Goal: Transaction & Acquisition: Purchase product/service

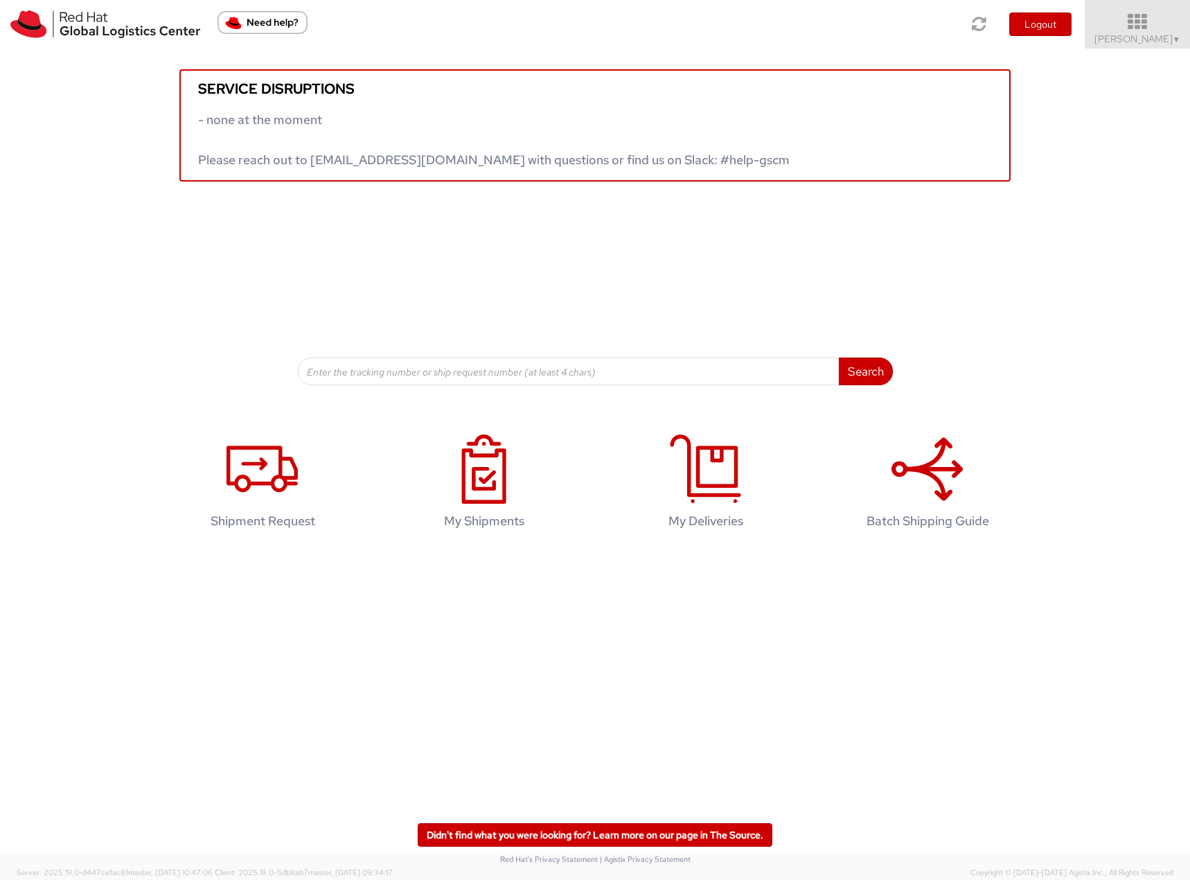
drag, startPoint x: 1134, startPoint y: 35, endPoint x: 1136, endPoint y: 82, distance: 46.4
click at [1134, 35] on span "Filip Lizuch ▼" at bounding box center [1137, 39] width 87 height 12
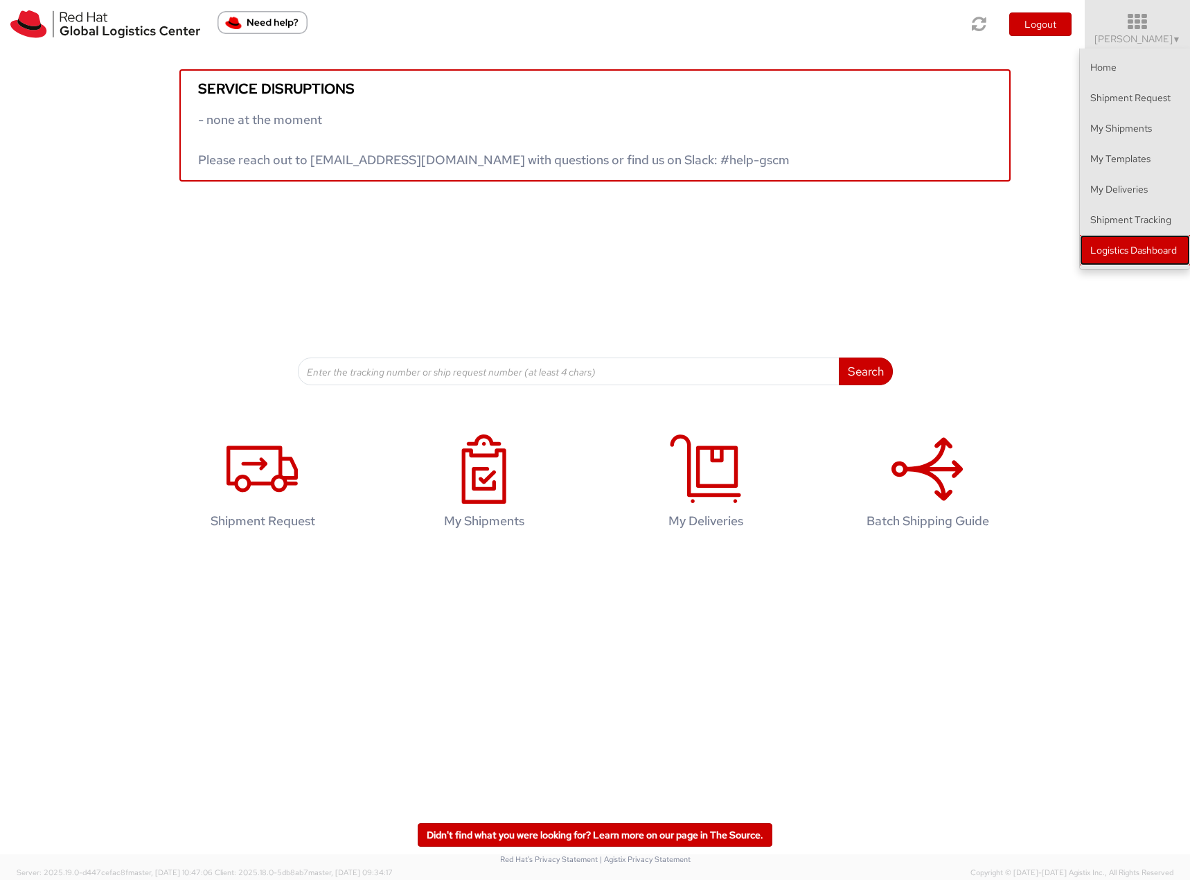
click at [1123, 248] on link "Logistics Dashboard" at bounding box center [1135, 250] width 110 height 30
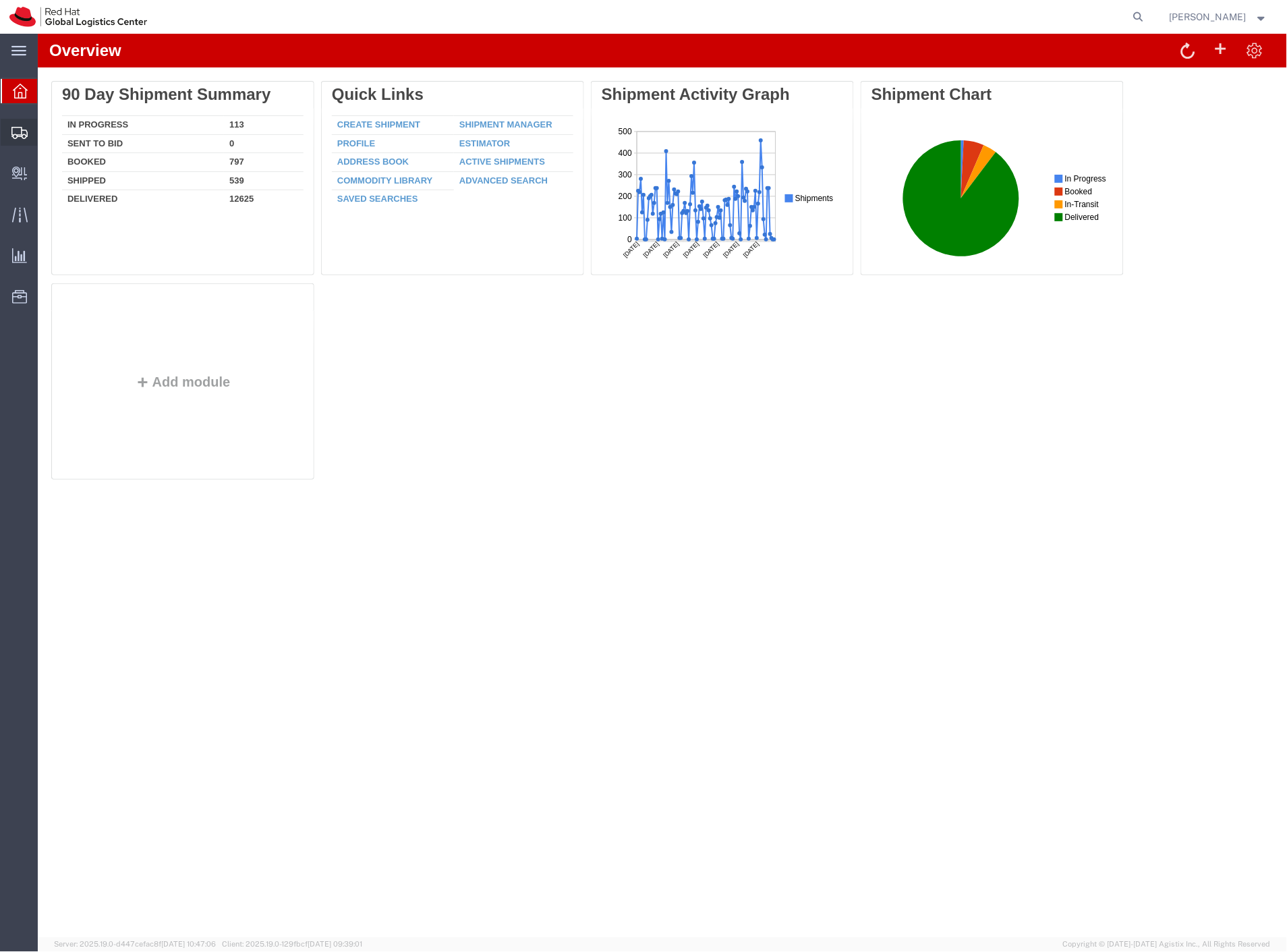
click at [0, 0] on span "Shipment Manager" at bounding box center [0, 0] width 0 height 0
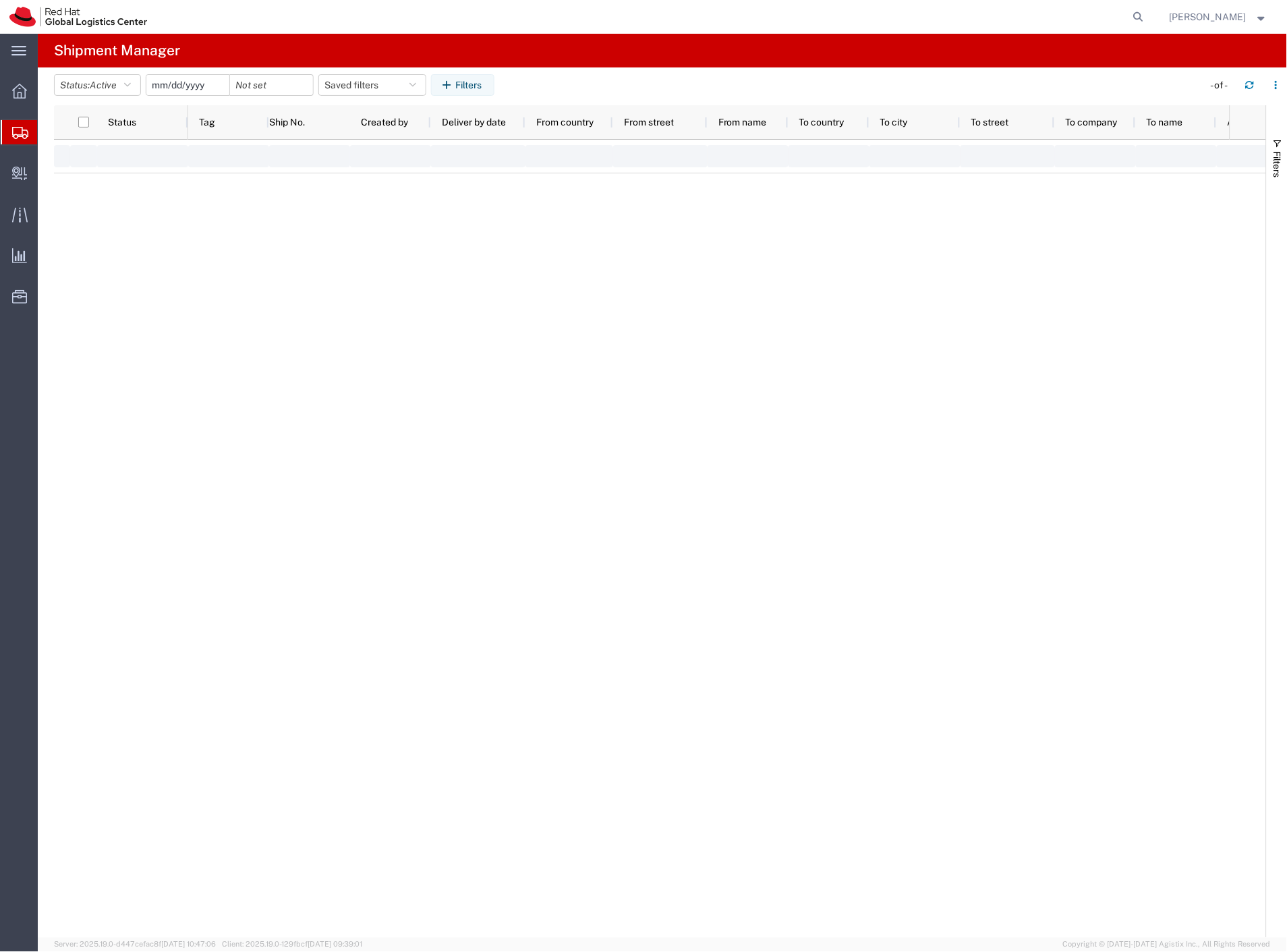
type input "2025-01-01"
type input "2025-12-31"
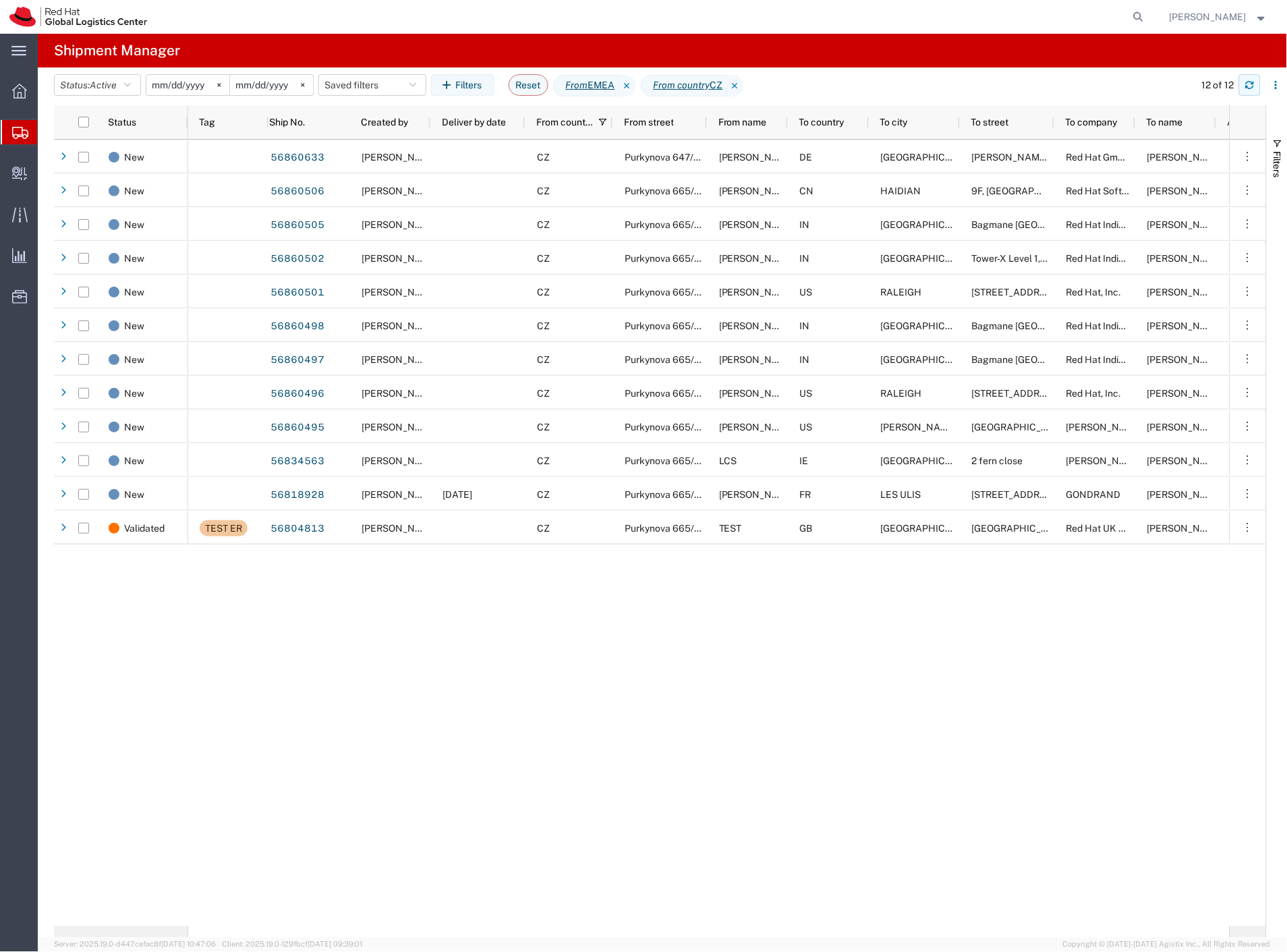
click at [1251, 91] on button "button" at bounding box center [1250, 85] width 21 height 21
drag, startPoint x: 64, startPoint y: 193, endPoint x: 145, endPoint y: 171, distance: 83.9
click at [0, 0] on span "Create Delivery" at bounding box center [0, 0] width 0 height 0
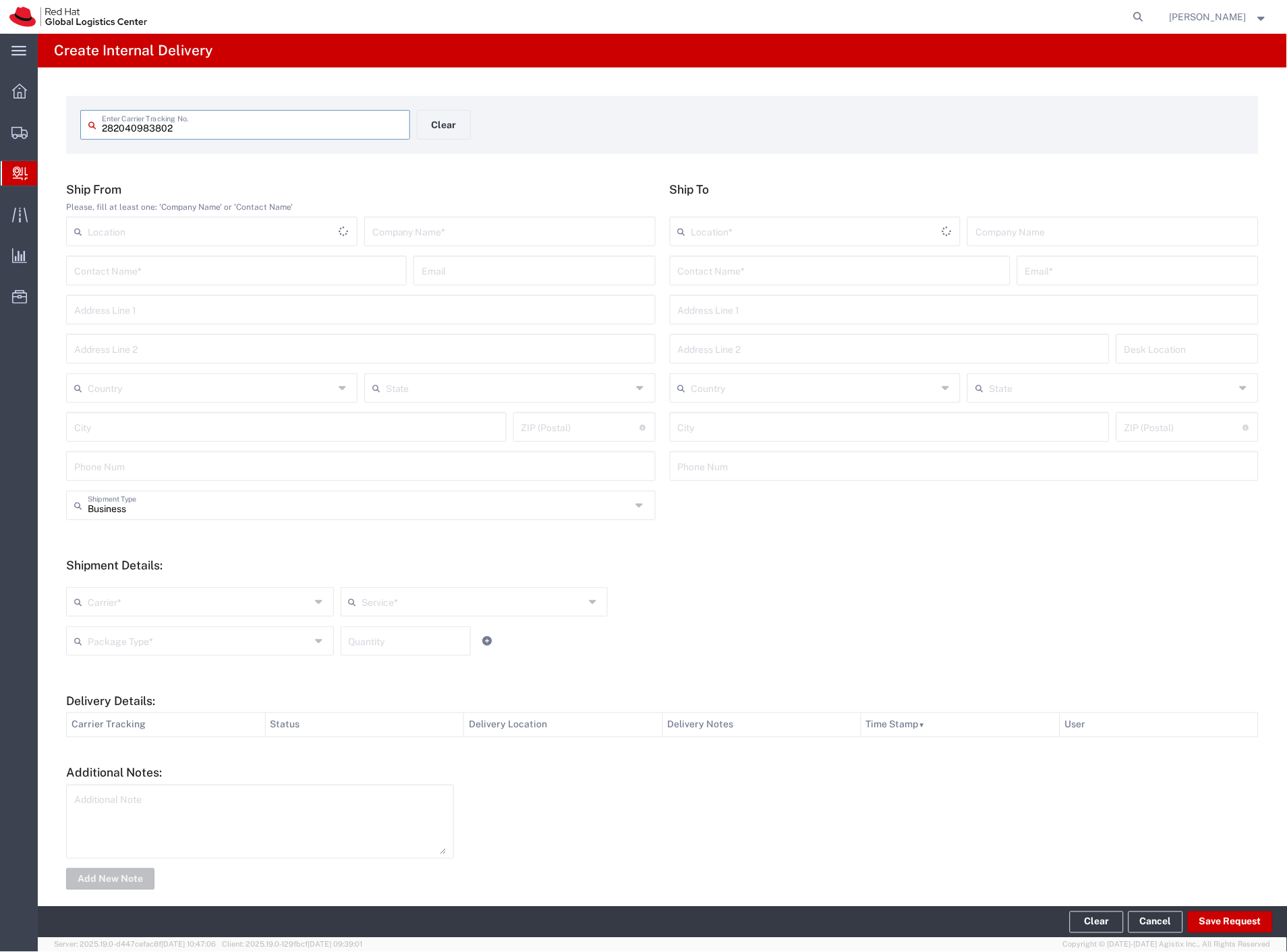
type input "282040983802"
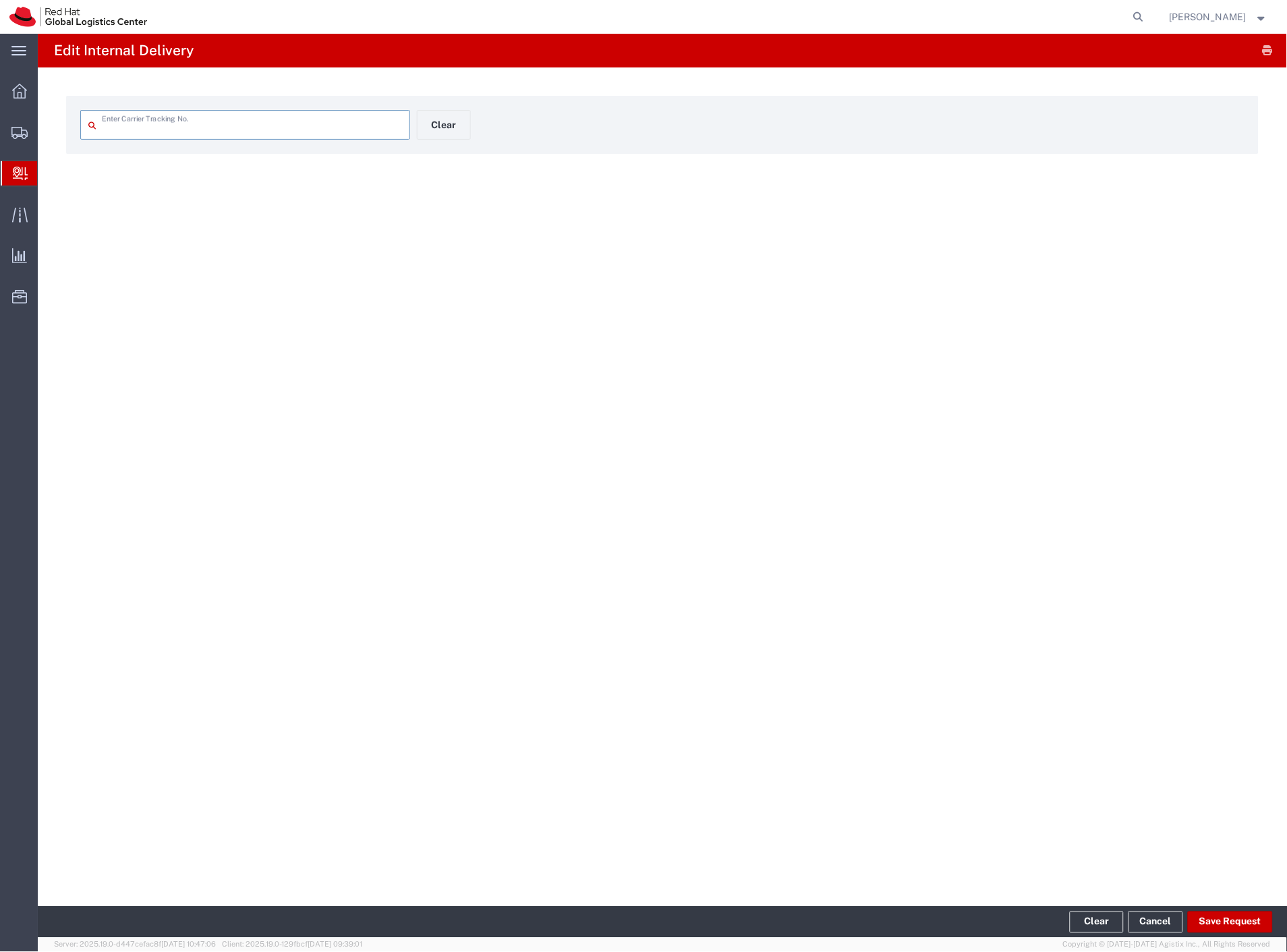
type input "282040983802"
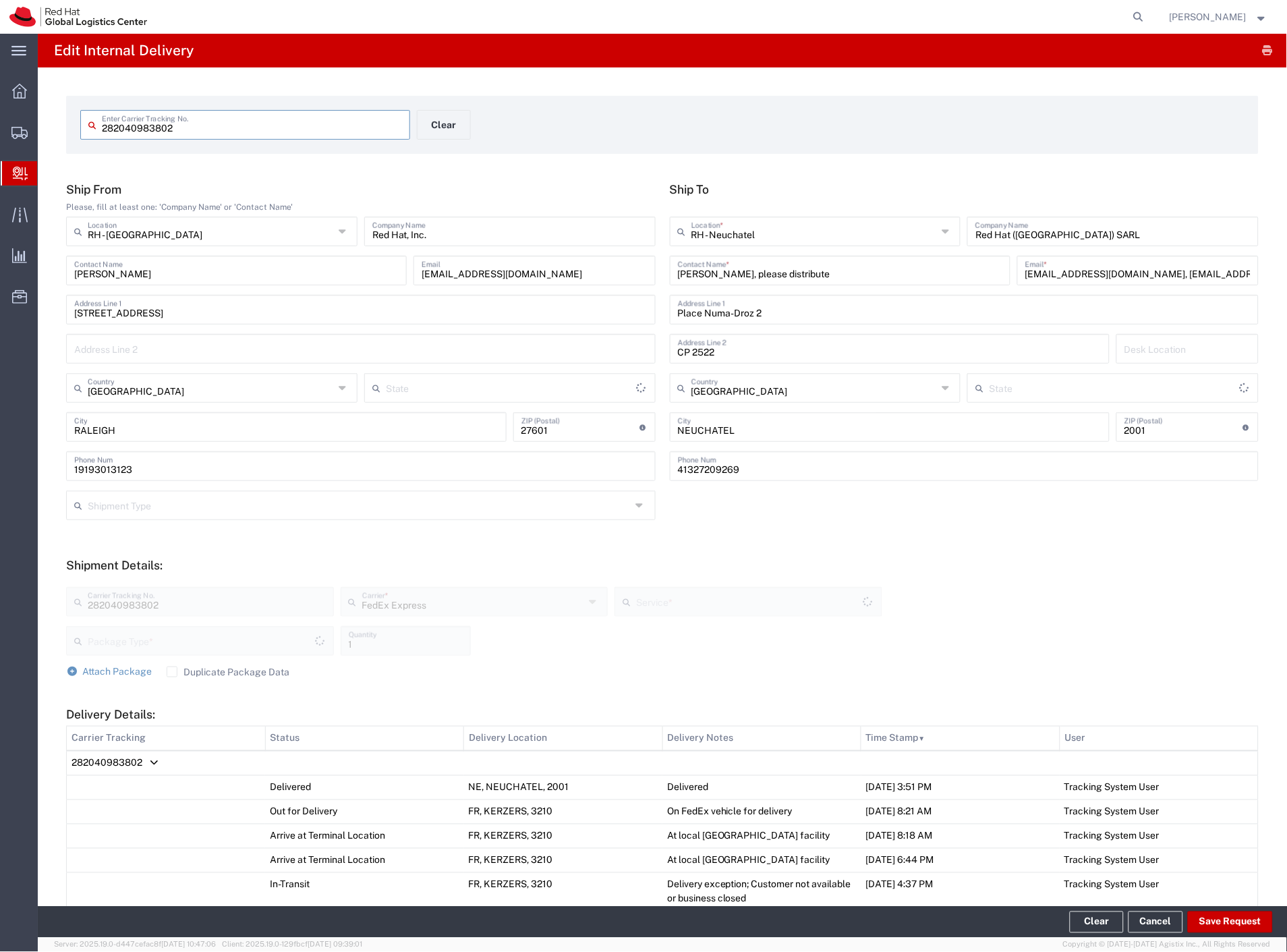
type input "Your Packaging"
type input "[US_STATE]"
type input "International Priority EOD"
drag, startPoint x: 745, startPoint y: 276, endPoint x: 675, endPoint y: 276, distance: 70.0
click at [678, 276] on input "Laurence Pelluet, please distribute" at bounding box center [840, 270] width 324 height 23
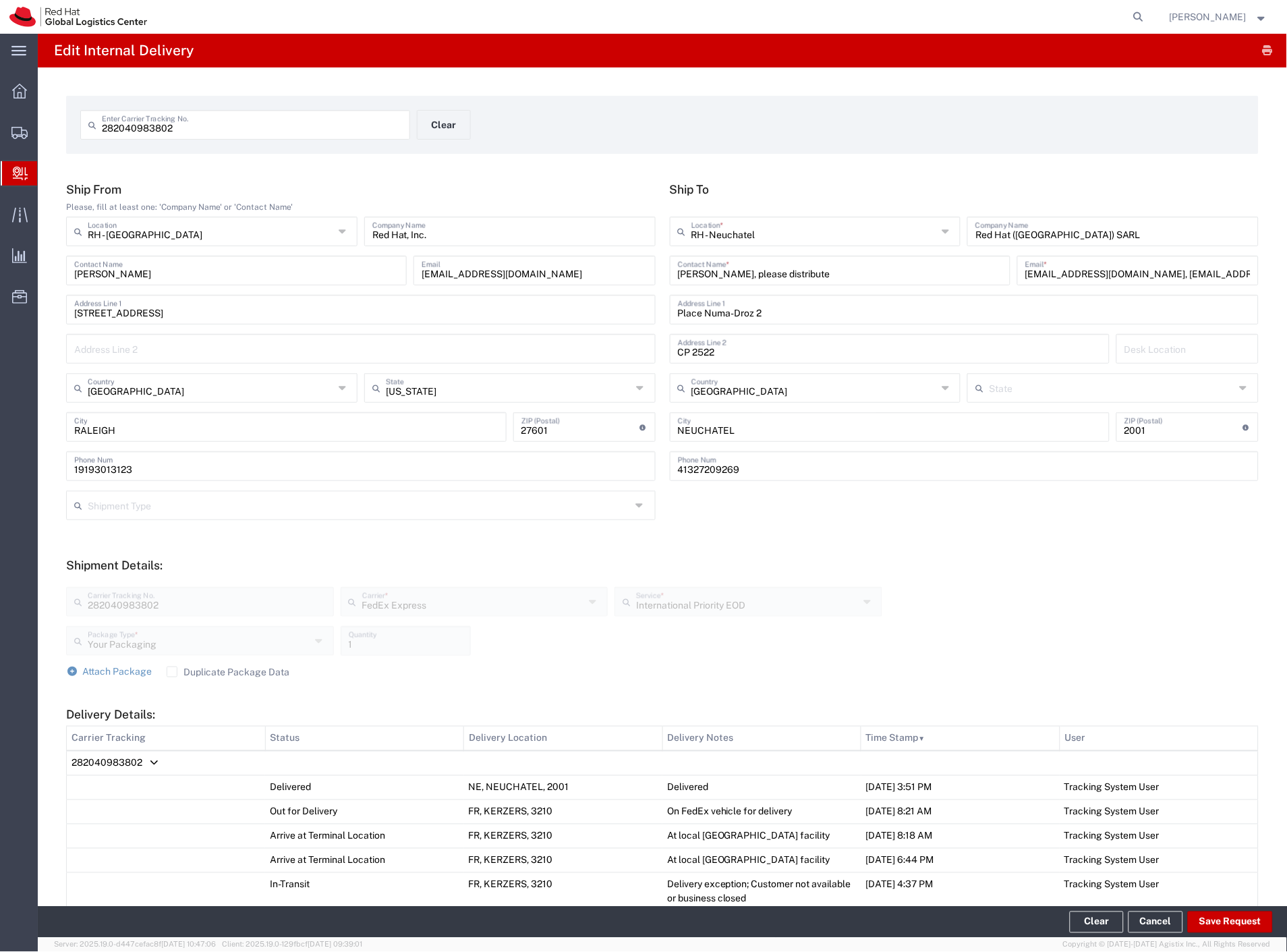
click at [671, 276] on div "Laurence Pelluet, please distribute Contact Name *" at bounding box center [841, 270] width 341 height 29
click at [672, 273] on div "Laurence Pelluet, please distribute Contact Name *" at bounding box center [841, 270] width 341 height 29
click at [678, 274] on input "Laurence Pelluet, please distribute" at bounding box center [840, 270] width 324 height 23
drag, startPoint x: 672, startPoint y: 274, endPoint x: 730, endPoint y: 273, distance: 58.0
click at [730, 273] on input "Laurence Pelluet, please distribute" at bounding box center [840, 270] width 324 height 23
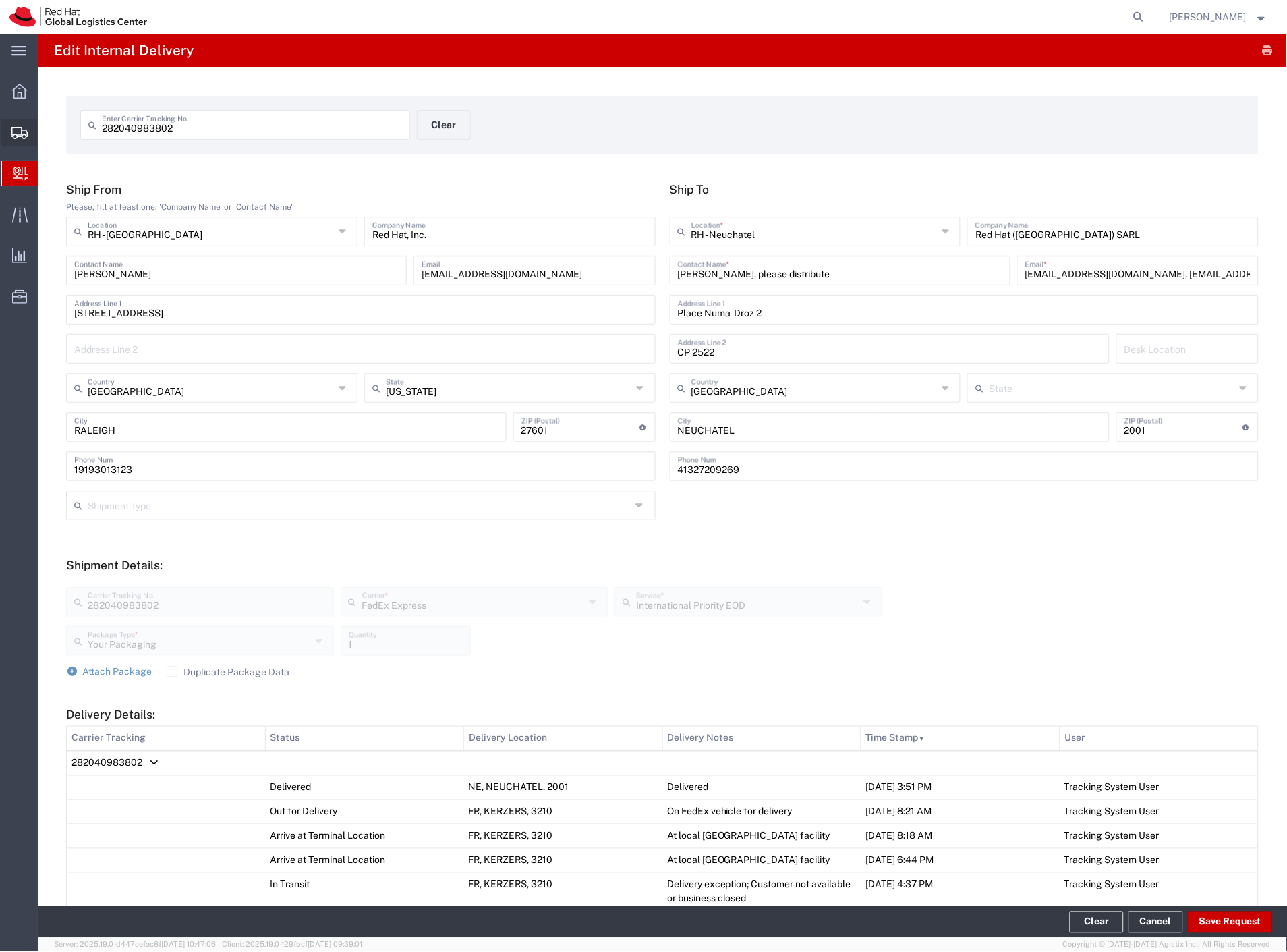
click at [0, 0] on span "Shipment Manager" at bounding box center [0, 0] width 0 height 0
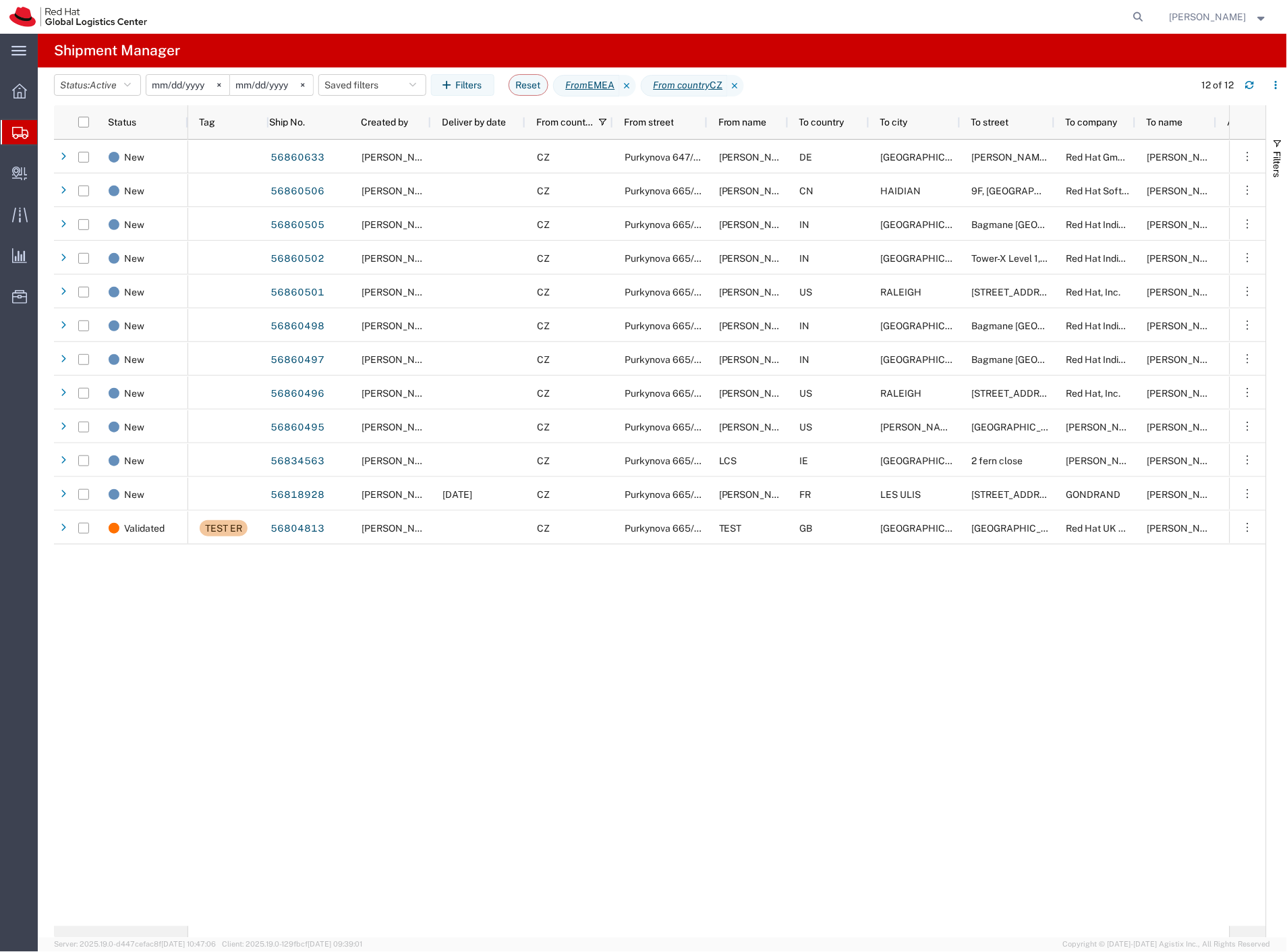
click at [192, 84] on input "[DATE]" at bounding box center [187, 85] width 83 height 20
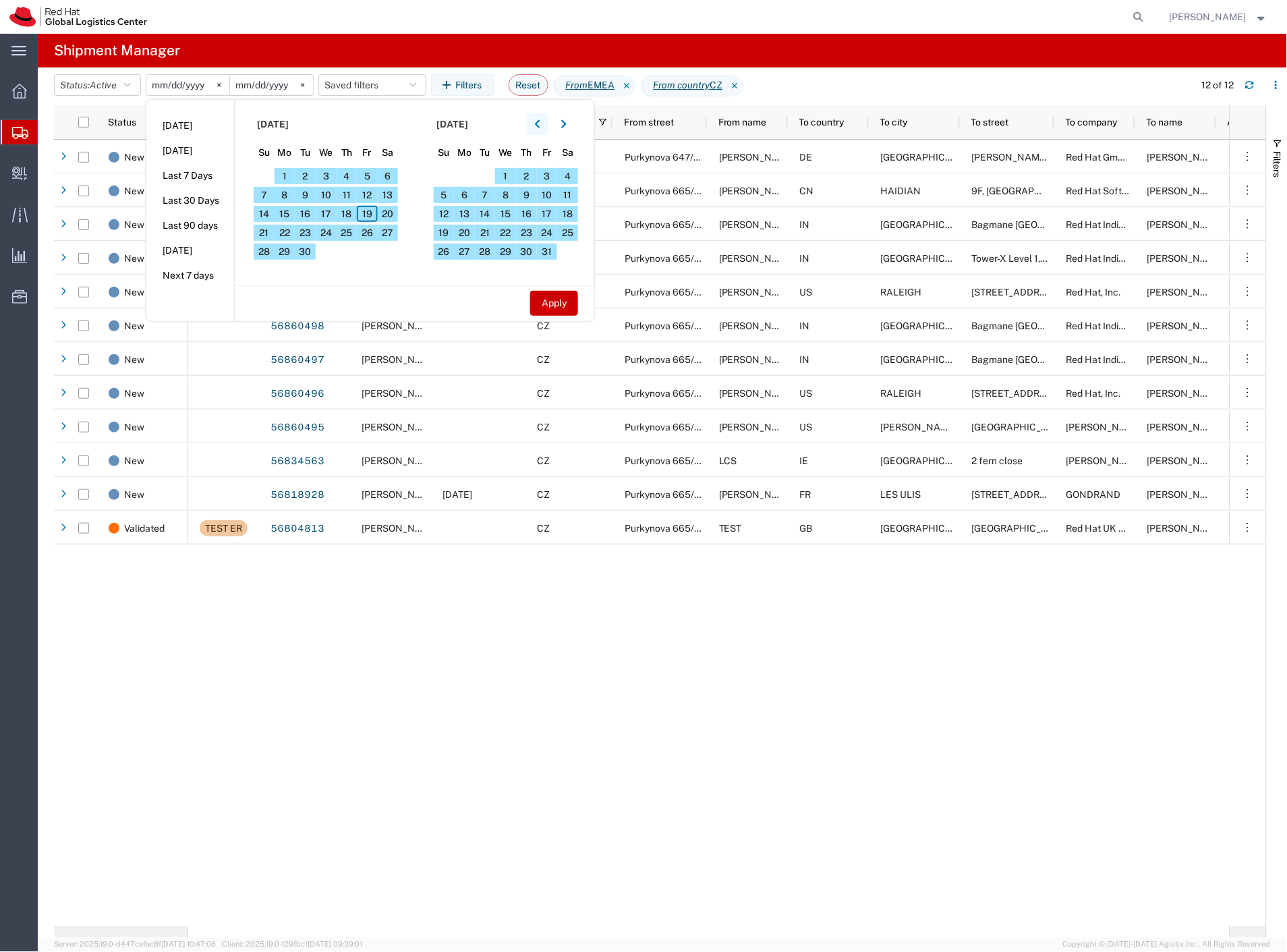
click at [546, 116] on button "button" at bounding box center [538, 124] width 21 height 21
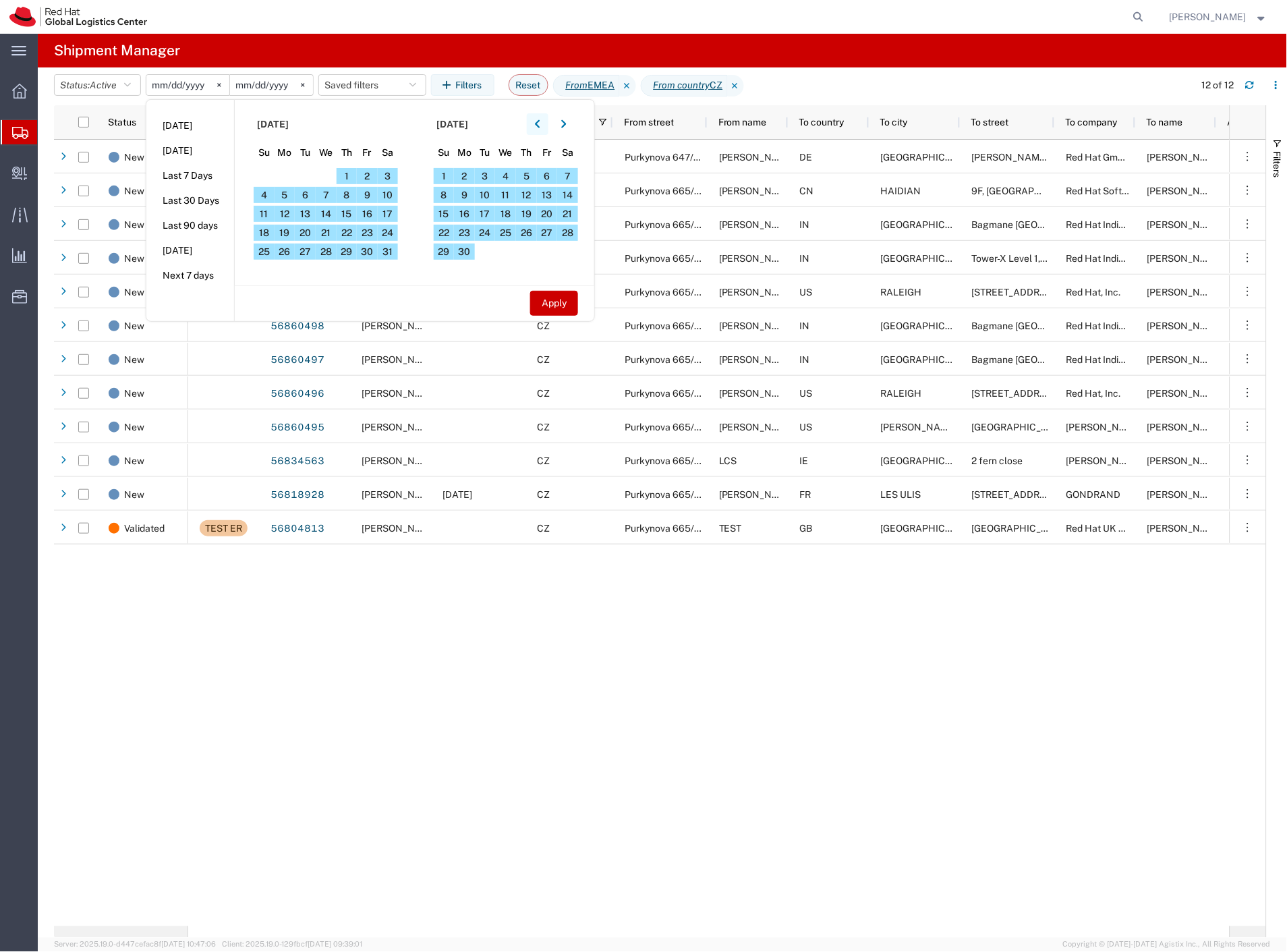
click at [546, 116] on button "button" at bounding box center [538, 124] width 21 height 21
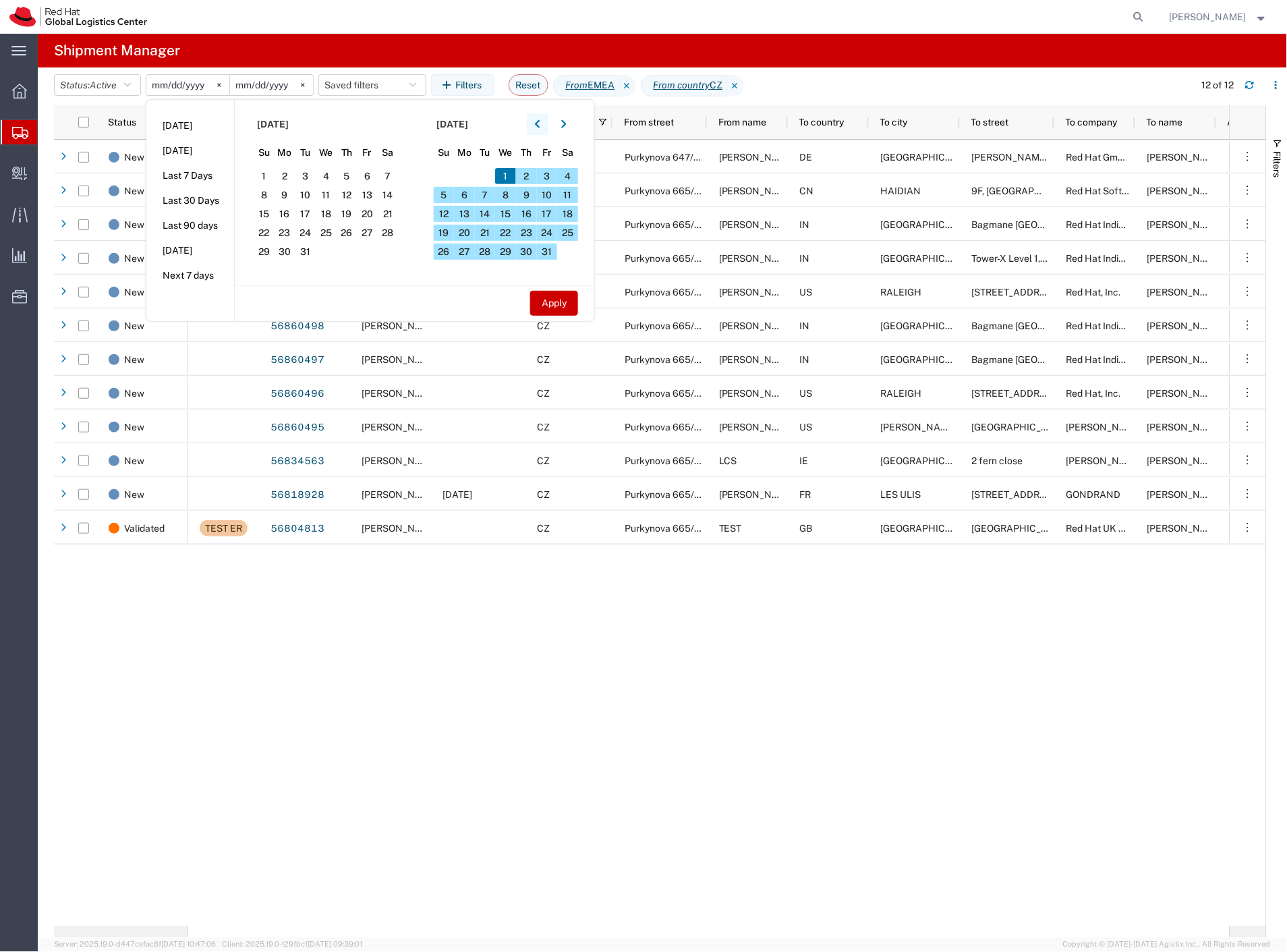
click at [546, 116] on button "button" at bounding box center [538, 124] width 21 height 21
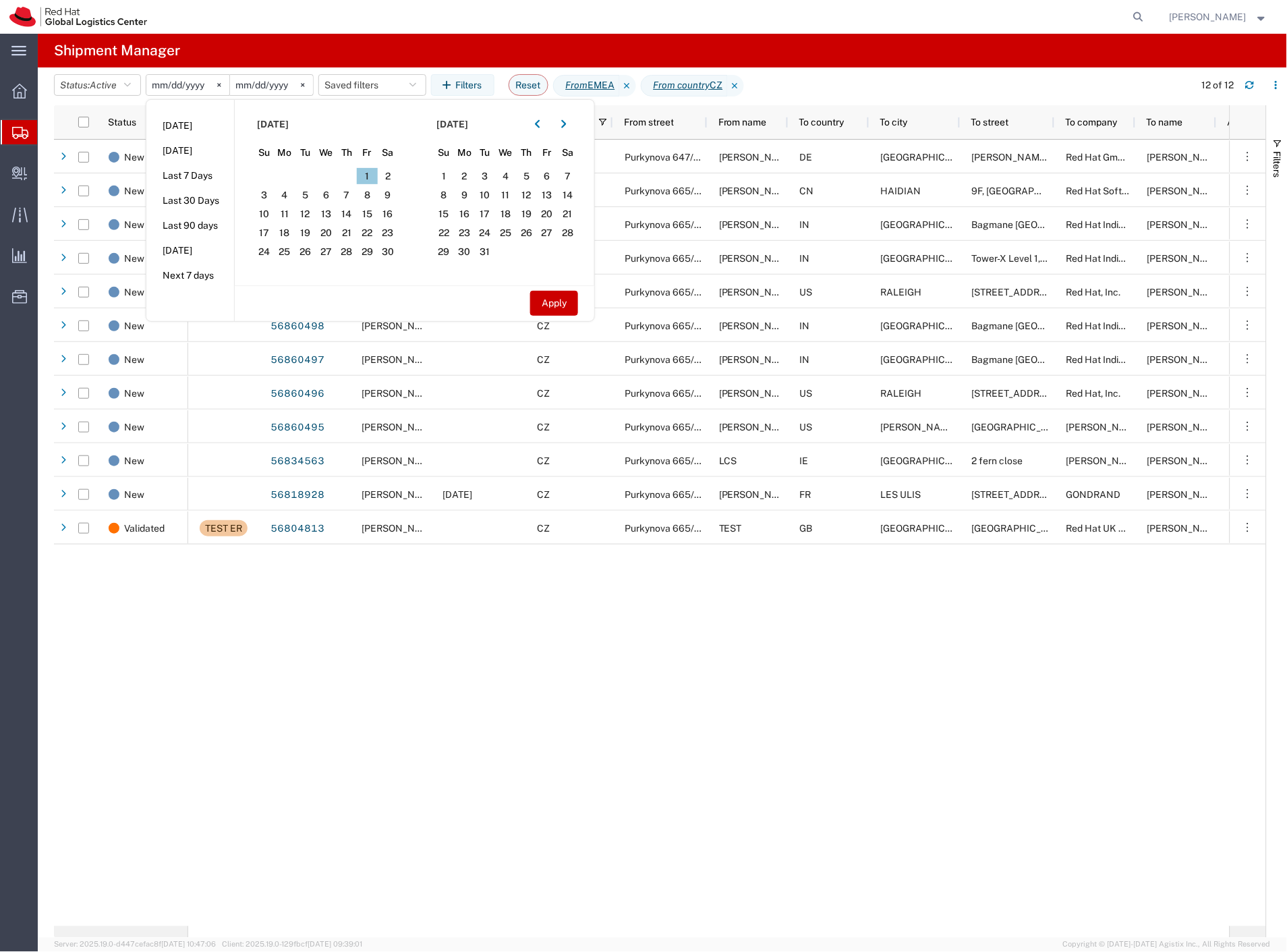
click at [370, 177] on span "1" at bounding box center [366, 175] width 20 height 17
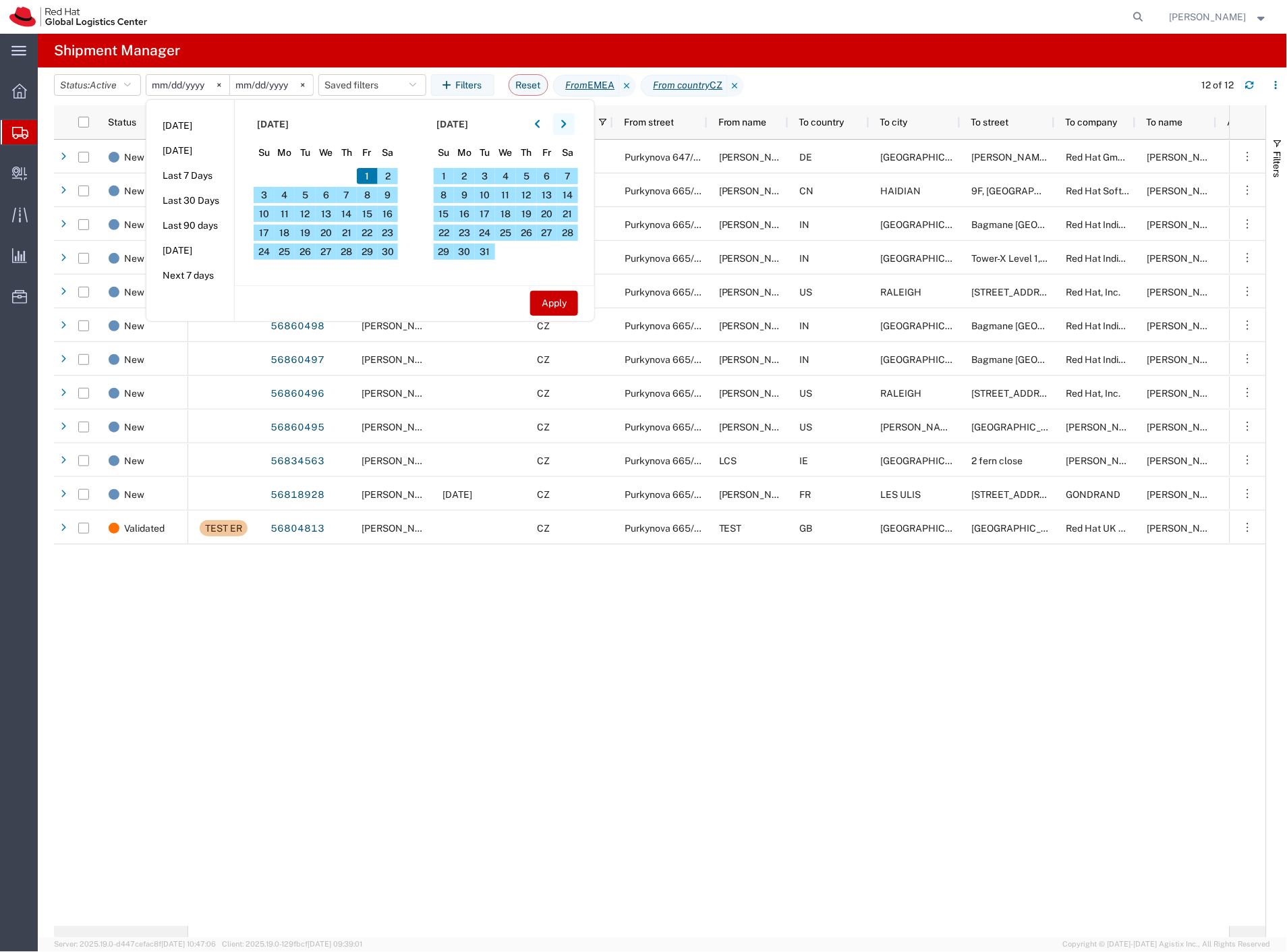
click at [565, 129] on icon "button" at bounding box center [564, 125] width 6 height 10
click at [554, 244] on span "28" at bounding box center [547, 251] width 20 height 17
click at [562, 297] on button "Apply" at bounding box center [553, 303] width 48 height 25
type input "2024-11-01"
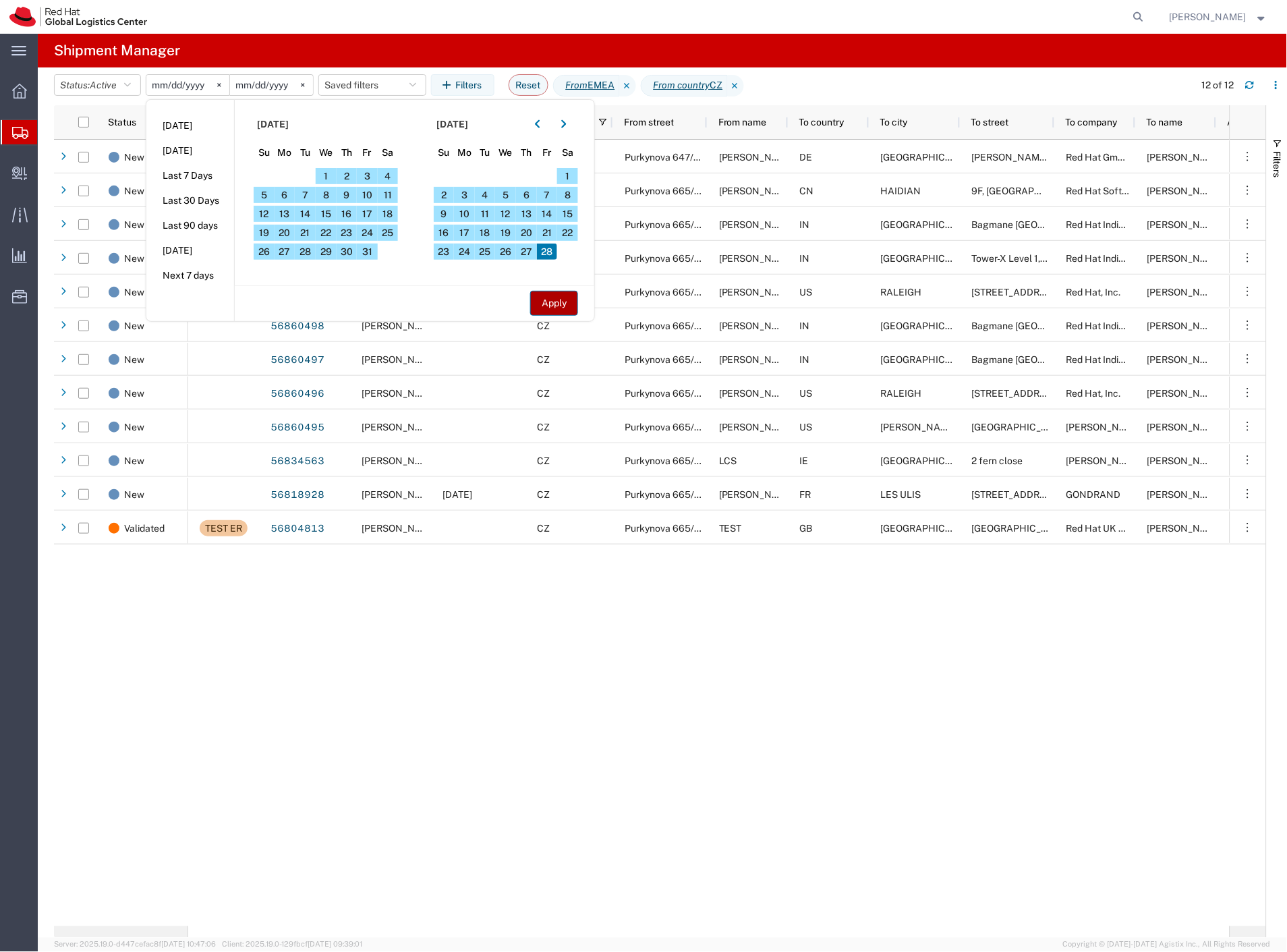
type input "2025-02-28"
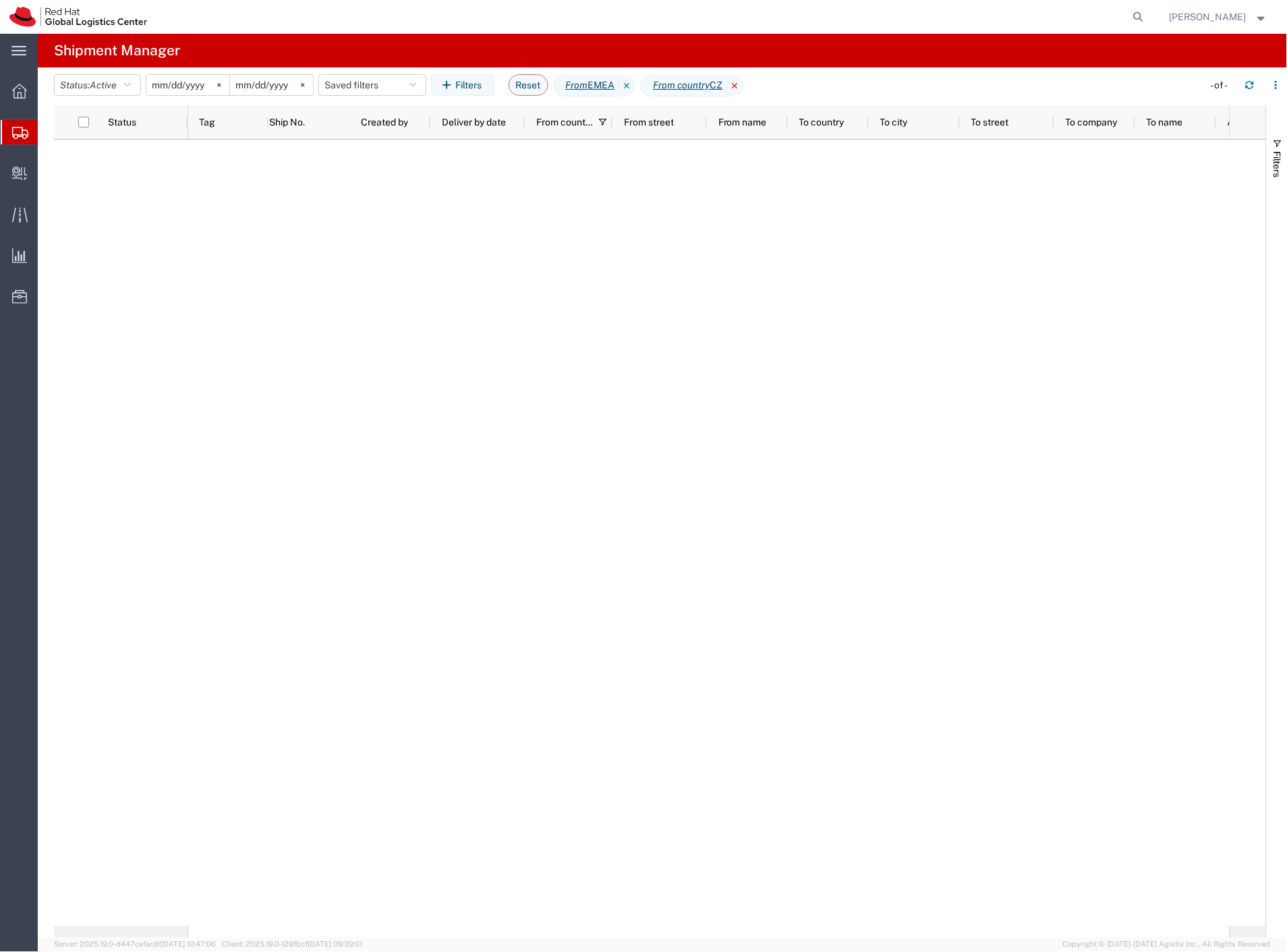
click at [744, 89] on icon at bounding box center [736, 86] width 17 height 21
click at [1279, 158] on span "Filters" at bounding box center [1277, 164] width 11 height 26
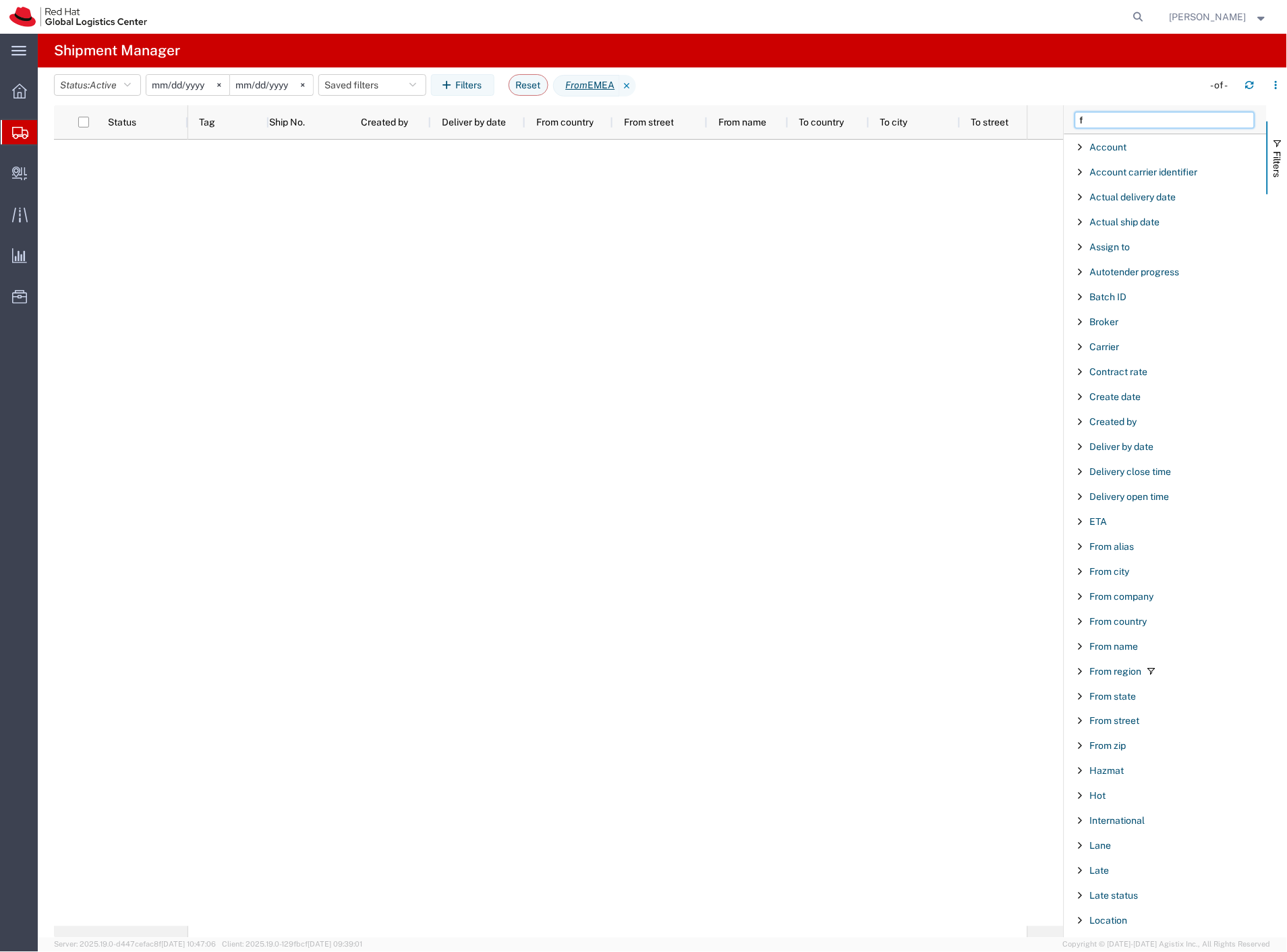
click at [1110, 122] on input "f" at bounding box center [1165, 120] width 179 height 17
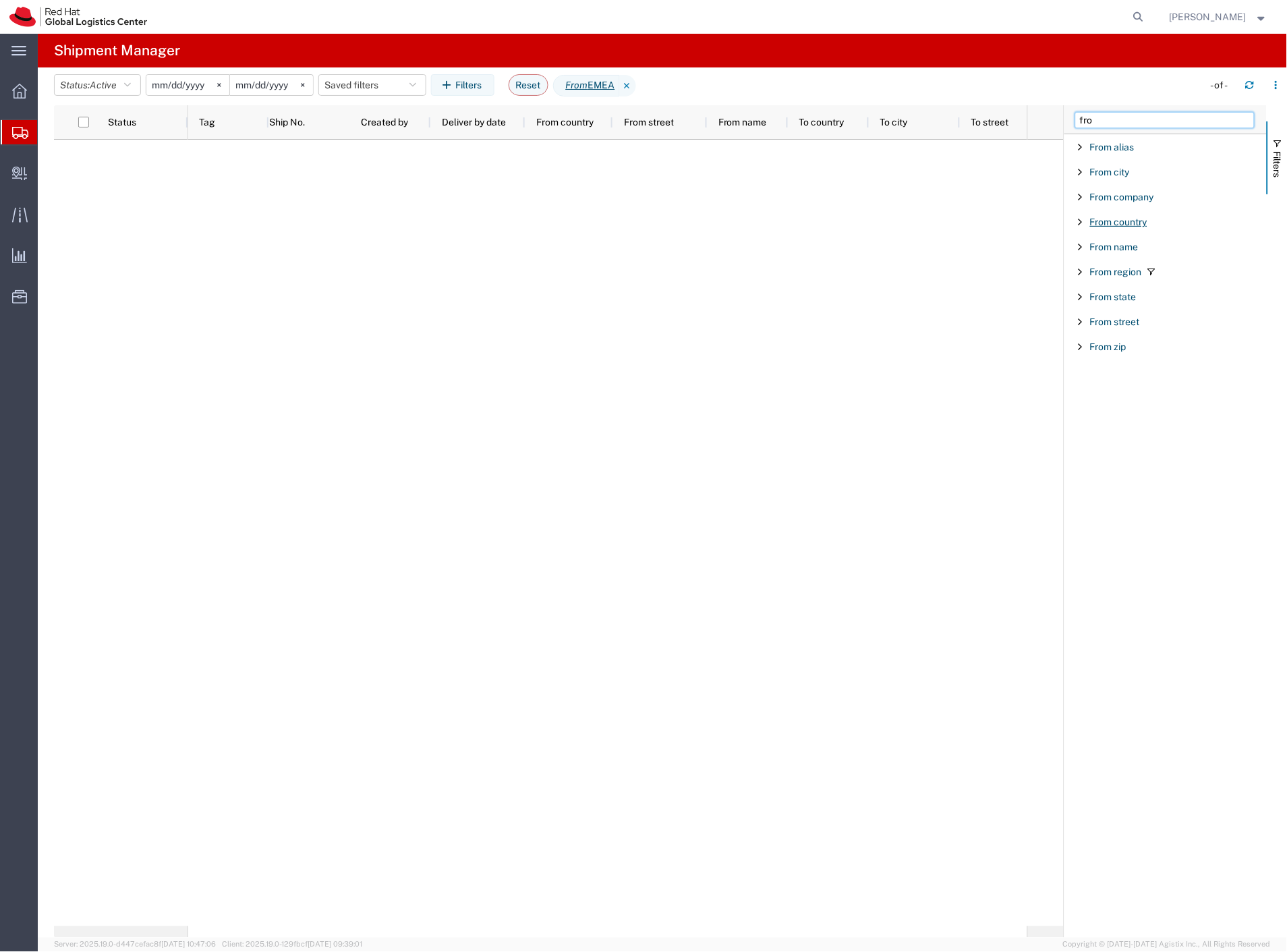
type input "fro"
click at [1134, 225] on span "From country" at bounding box center [1118, 221] width 57 height 11
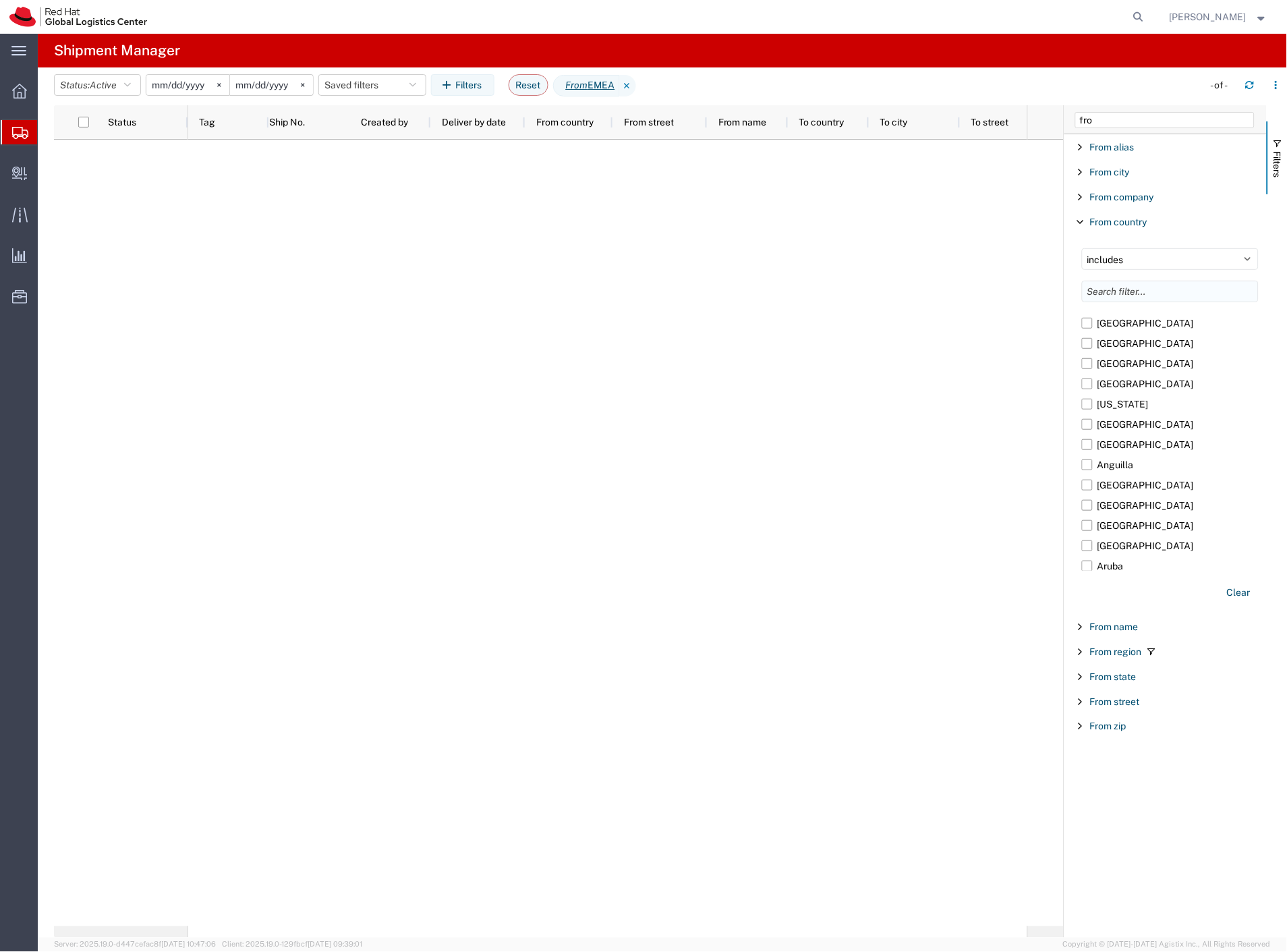
click at [1144, 288] on input "Filter List 9 Filters" at bounding box center [1170, 291] width 176 height 21
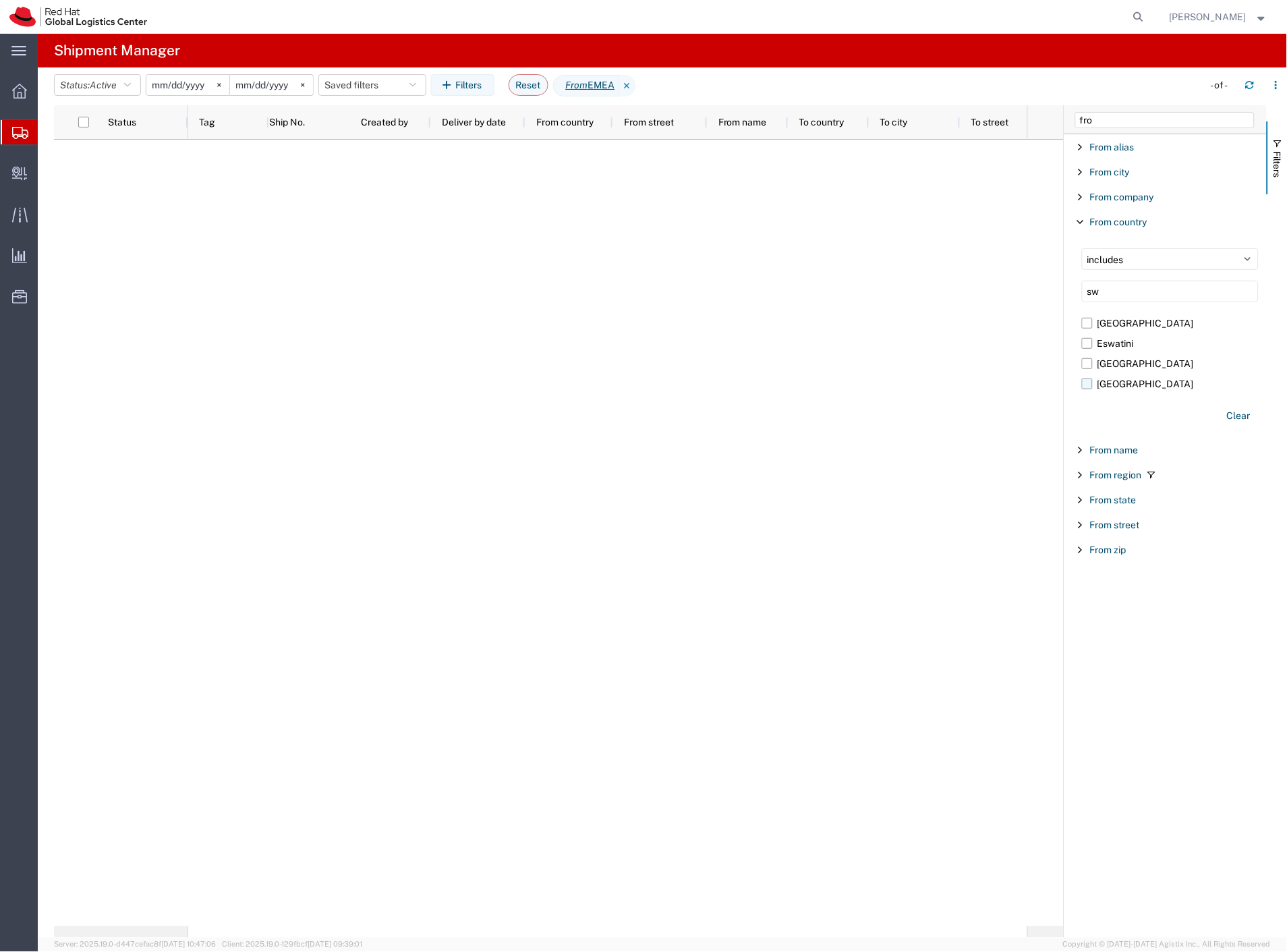
type input "sw"
click at [1090, 383] on label "[GEOGRAPHIC_DATA]" at bounding box center [1170, 384] width 176 height 20
click at [0, 0] on input "[GEOGRAPHIC_DATA]" at bounding box center [0, 0] width 0 height 0
click at [95, 80] on span "Active" at bounding box center [103, 85] width 27 height 11
click at [91, 153] on span "All" at bounding box center [132, 156] width 157 height 20
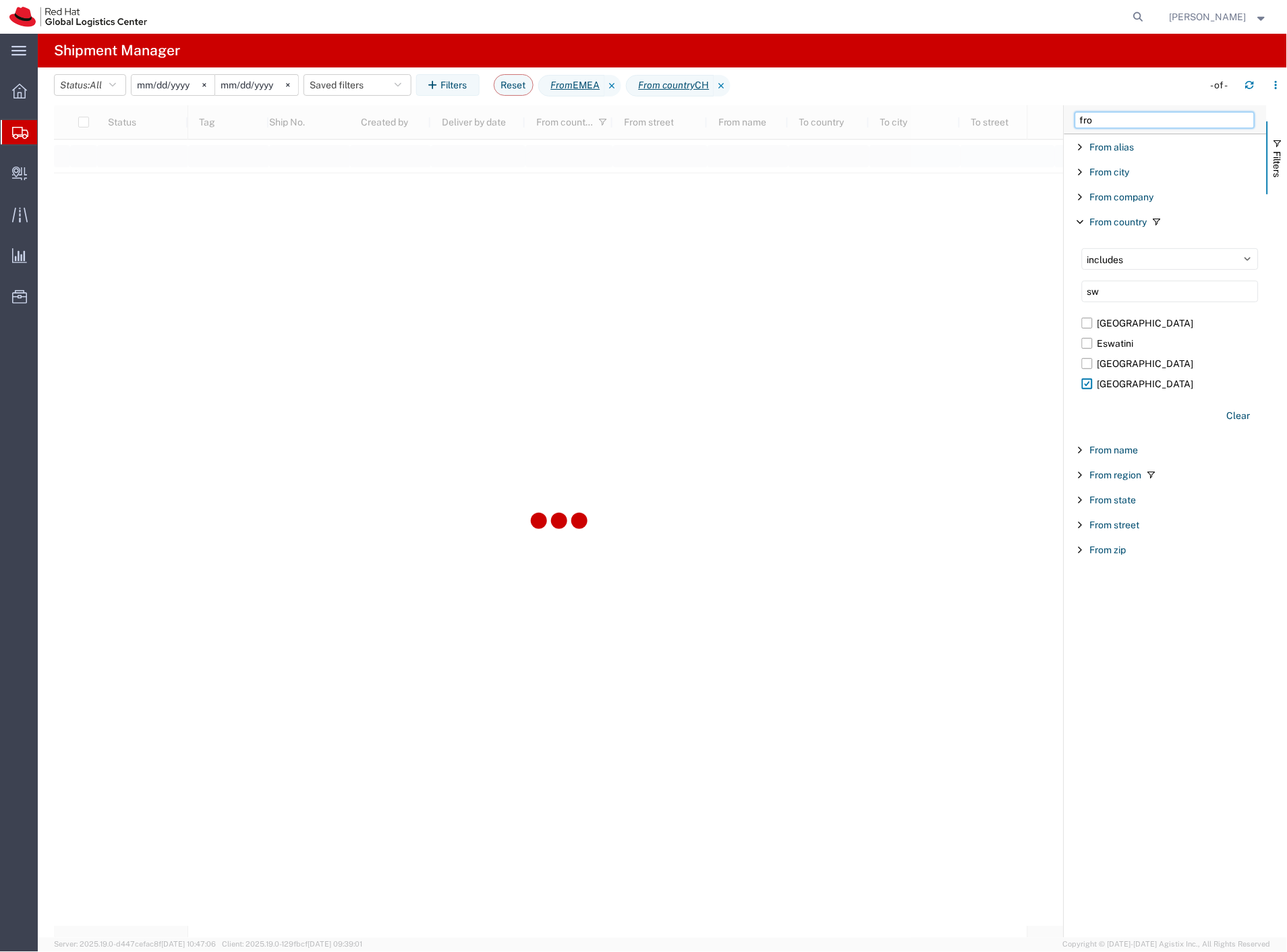
click at [1057, 122] on div "Status Tag Ship No. Created by Deliver by date From country From street From na…" at bounding box center [670, 521] width 1233 height 833
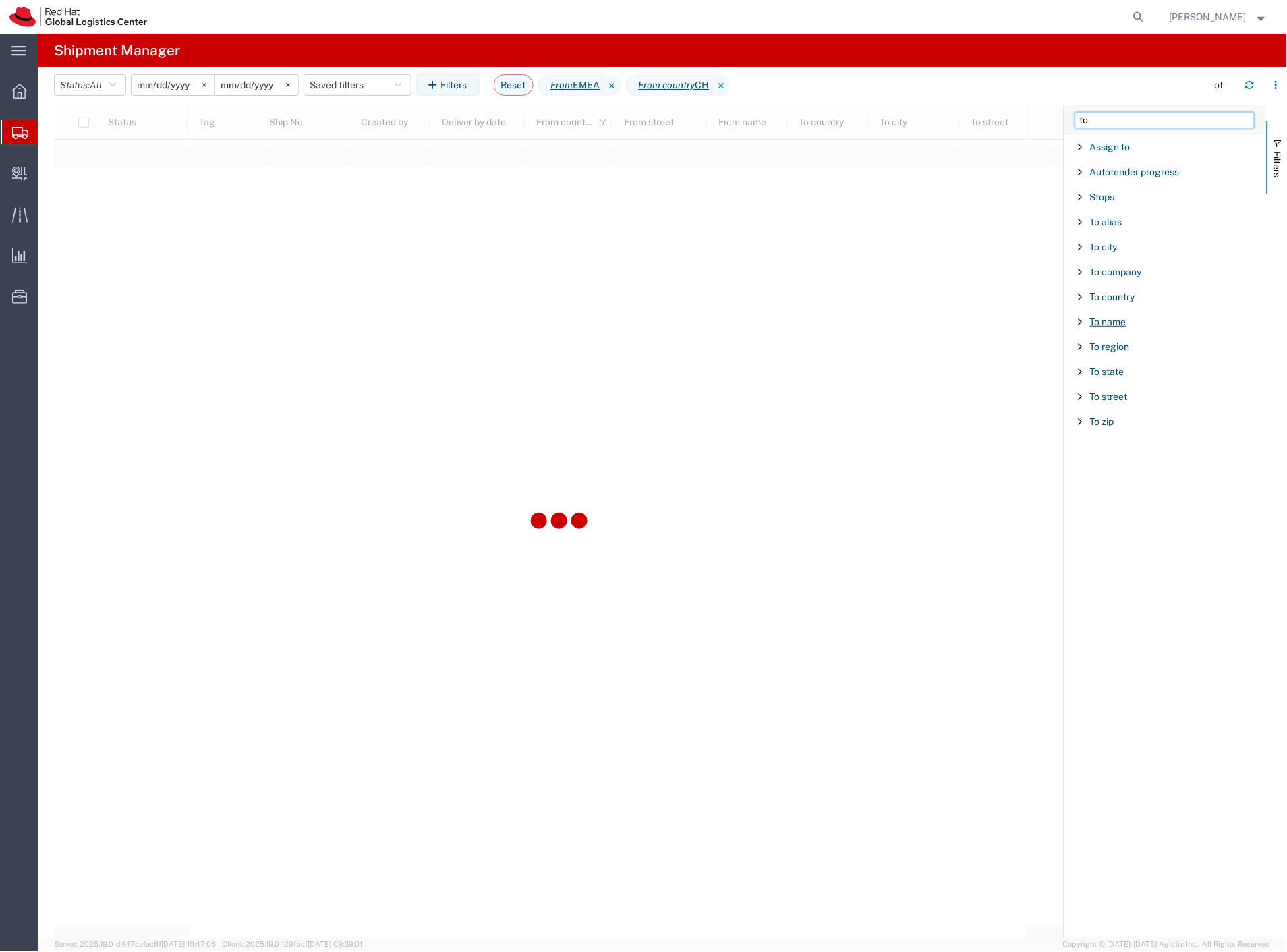
type input "to"
click at [1122, 324] on span "To name" at bounding box center [1108, 322] width 36 height 11
type input "Michel"
click at [971, 65] on agx-page-header "Shipment Manager" at bounding box center [662, 51] width 1250 height 34
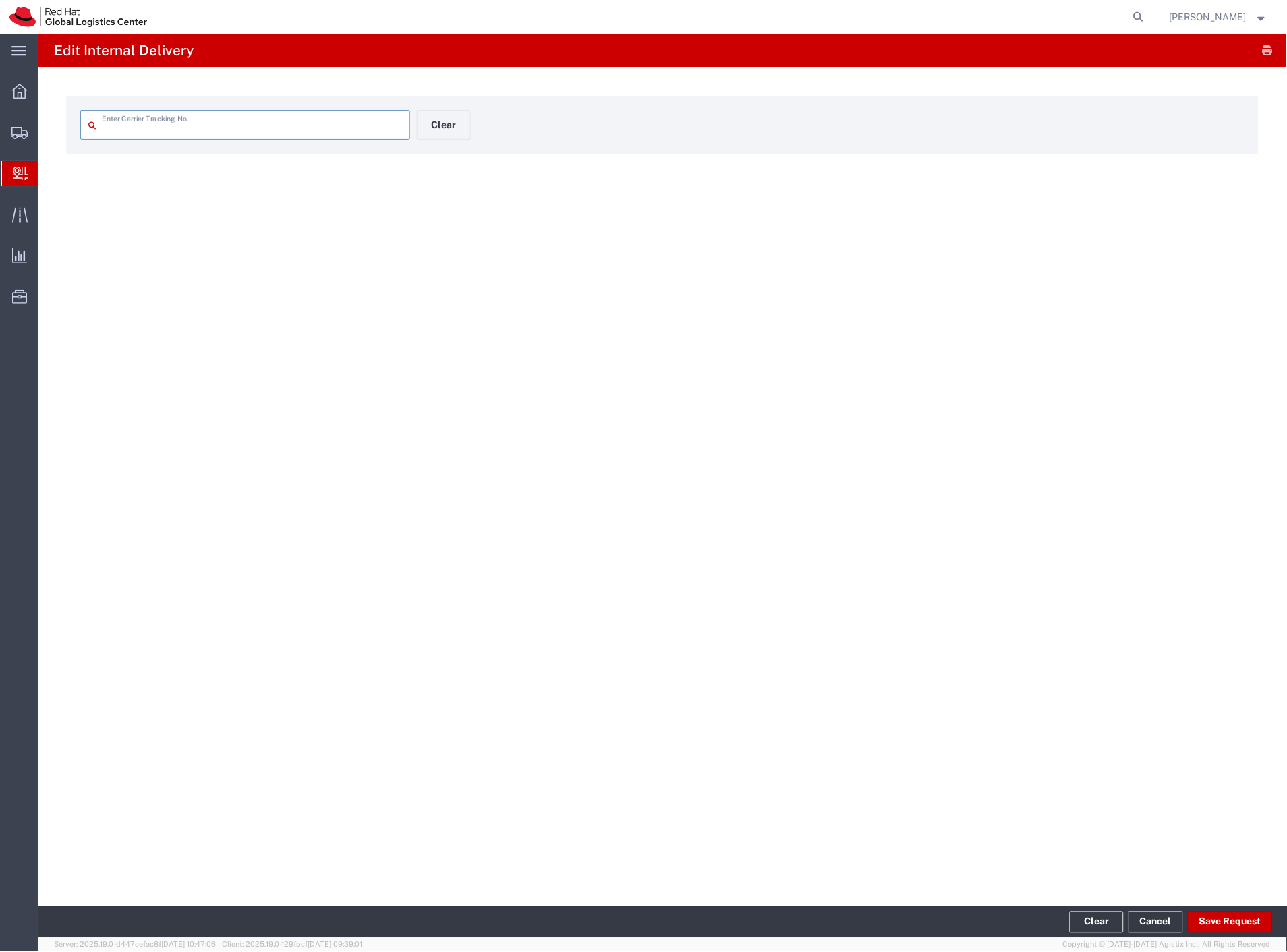
type input "282040983802"
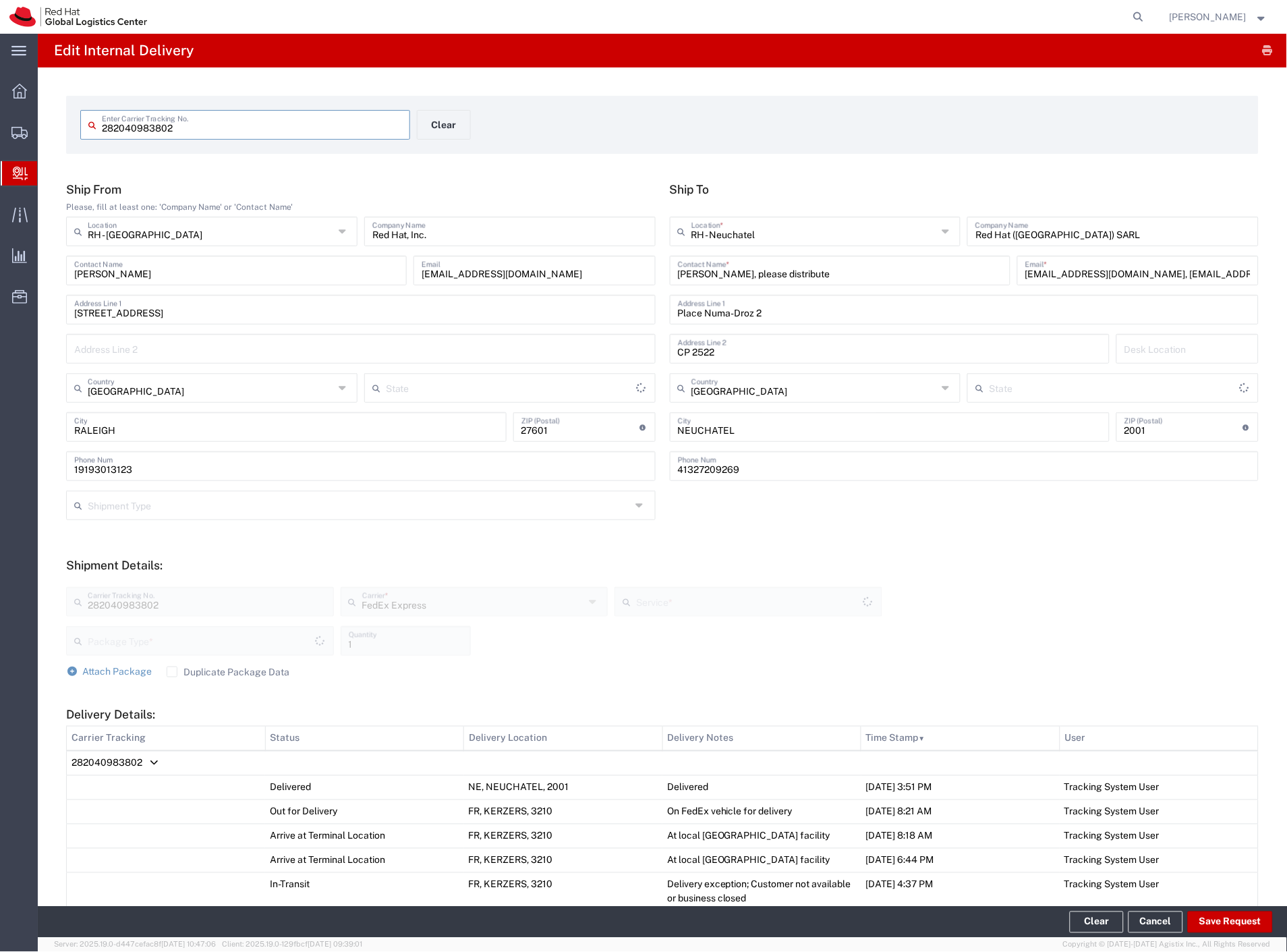
type input "Your Packaging"
type input "International Priority EOD"
type input "[US_STATE]"
click at [163, 132] on input "282040983802" at bounding box center [252, 124] width 300 height 23
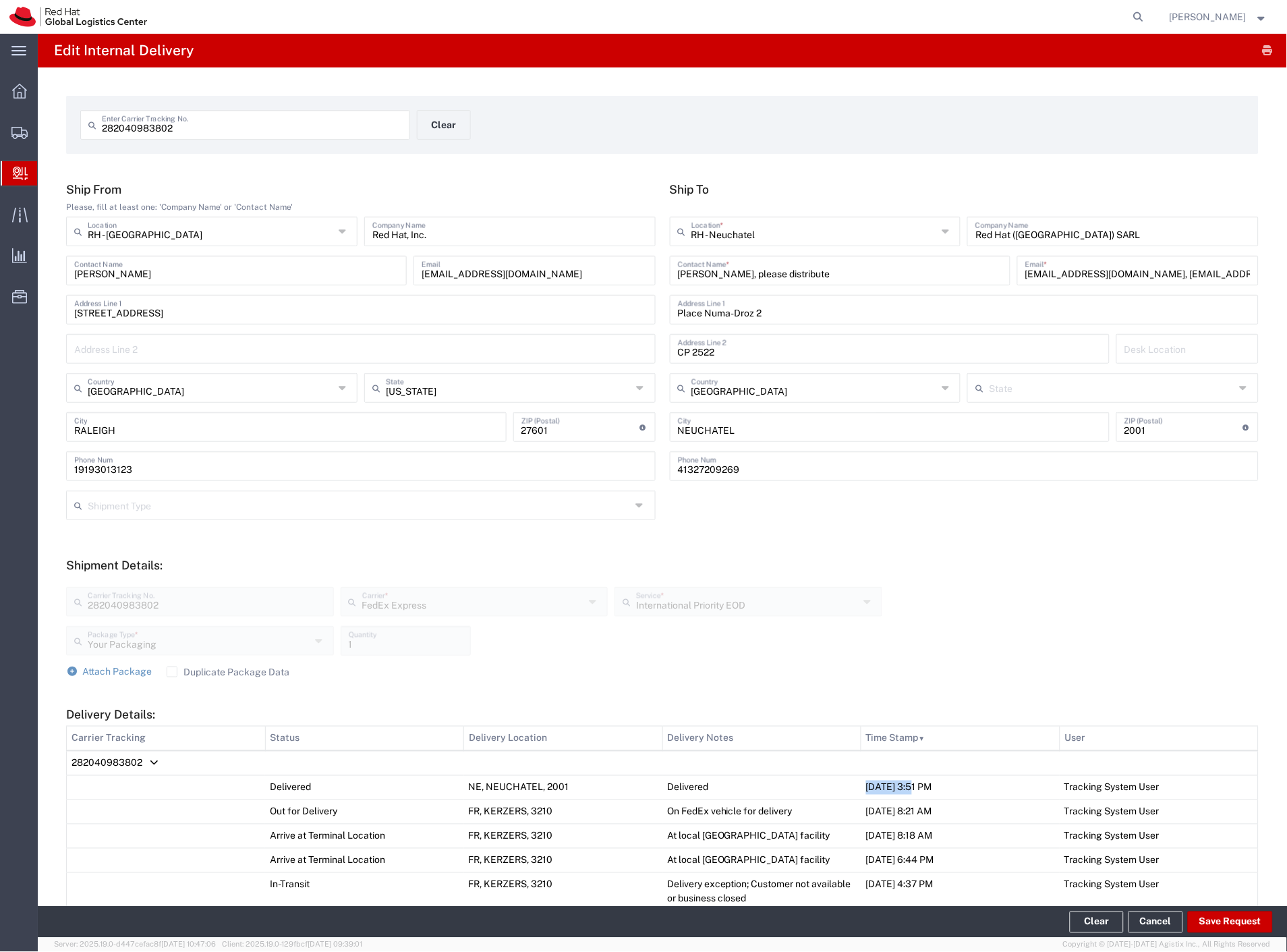
drag, startPoint x: 907, startPoint y: 784, endPoint x: 859, endPoint y: 787, distance: 48.1
click at [861, 787] on td "11/26/2024, 3:51 PM" at bounding box center [961, 787] width 199 height 24
copy td "11/26/2024"
click at [48, 175] on span "Internal Delivery" at bounding box center [42, 173] width 11 height 27
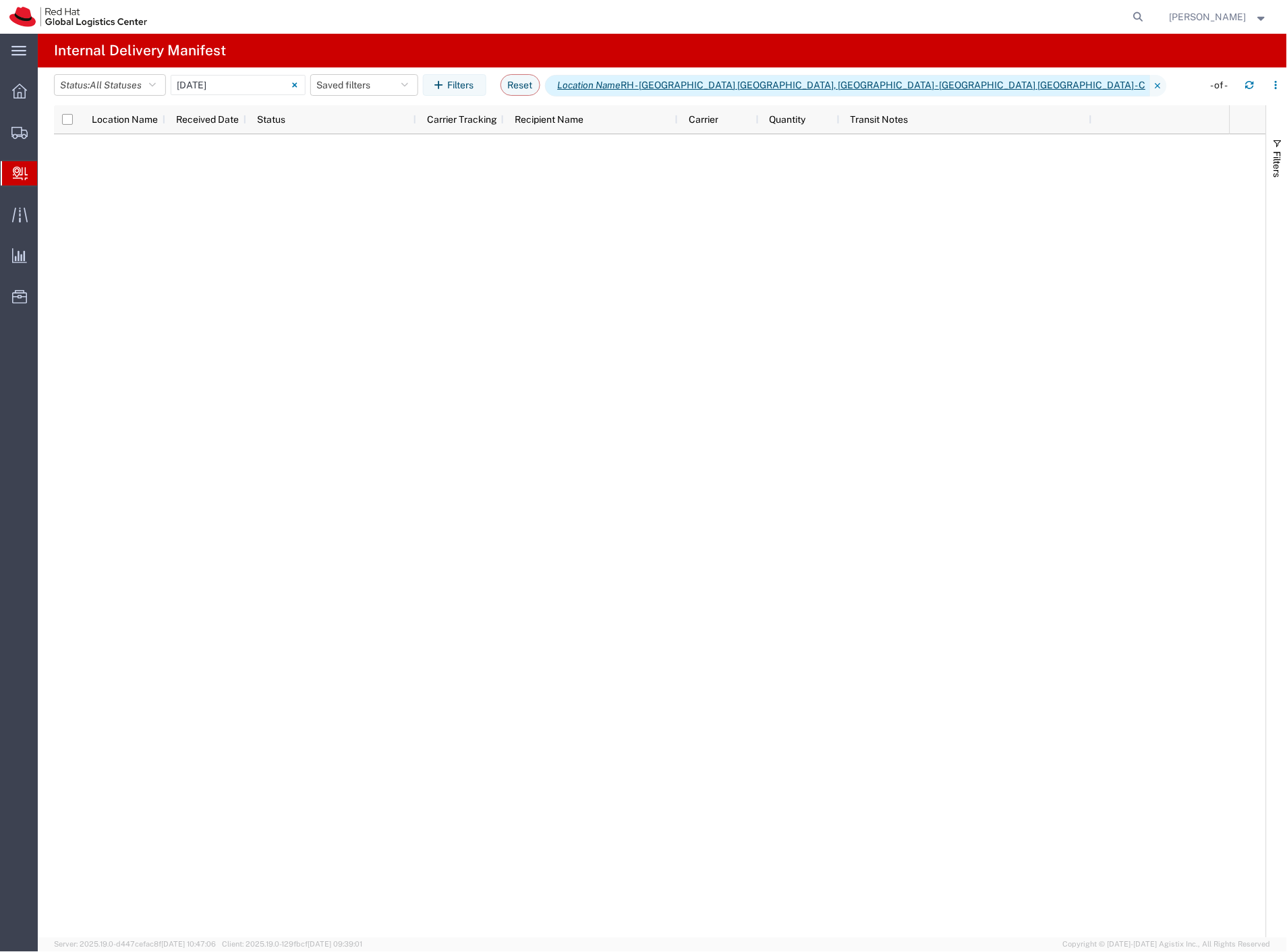
click at [787, 82] on span "Location Name RH - Brno - Tech Park Brno - B, RH - Brno - Tech Park Brno - C" at bounding box center [849, 86] width 606 height 21
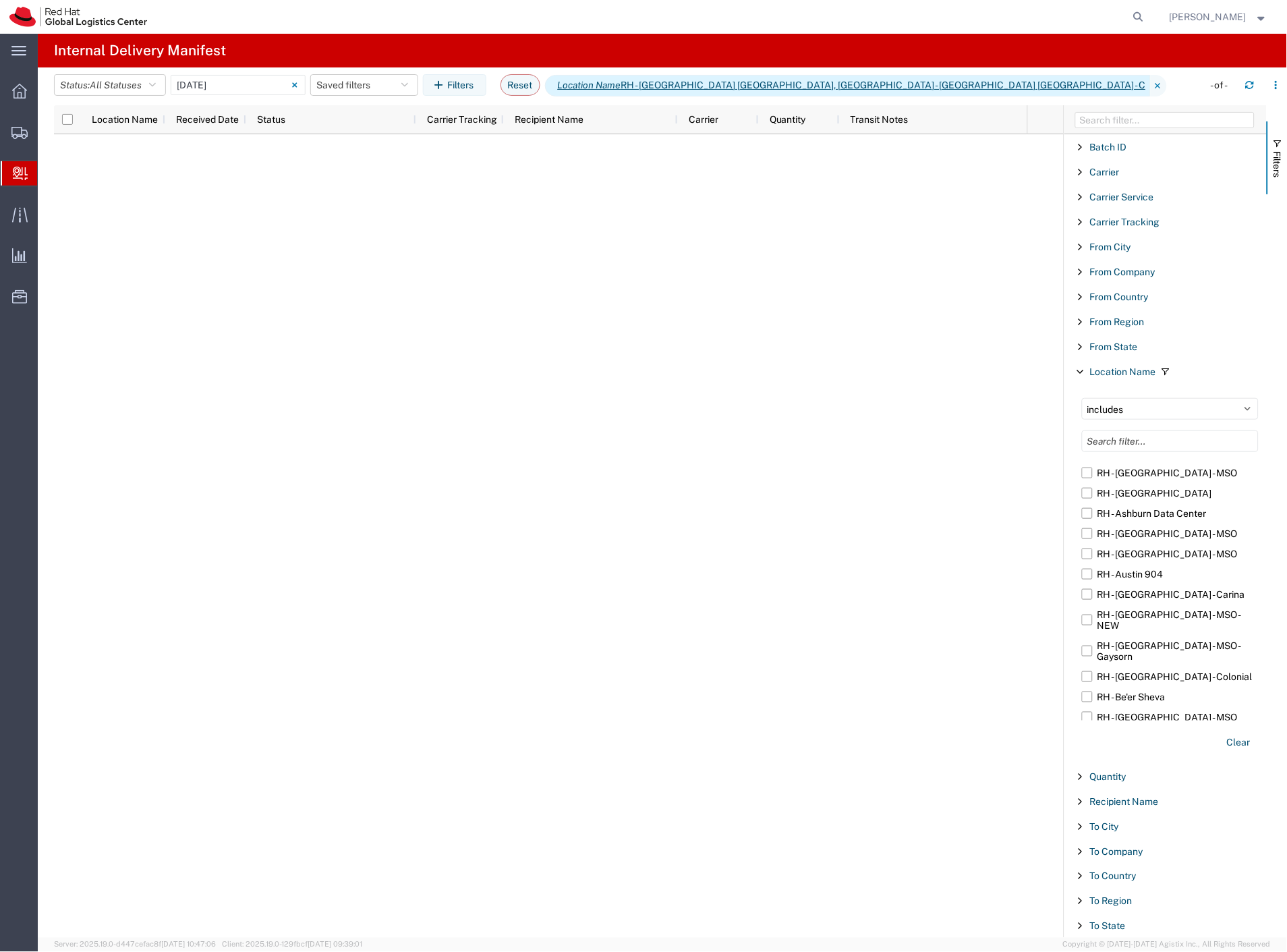
scroll to position [27, 0]
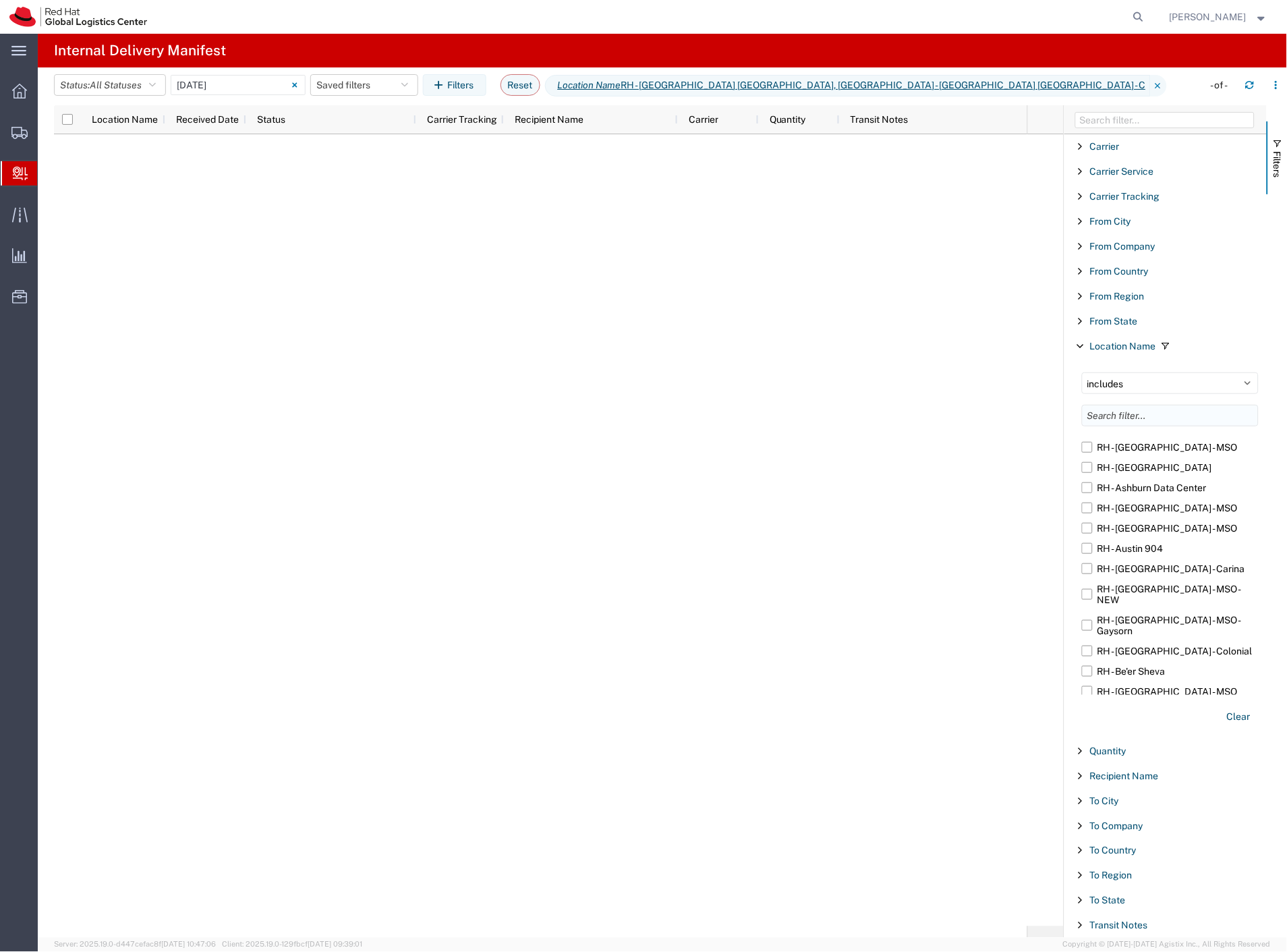
click at [1184, 421] on input "Filter List 18 Filters" at bounding box center [1170, 416] width 176 height 21
click at [1233, 719] on button "Clear" at bounding box center [1238, 716] width 40 height 22
click at [1115, 418] on input "Filter List 18 Filters" at bounding box center [1170, 416] width 176 height 21
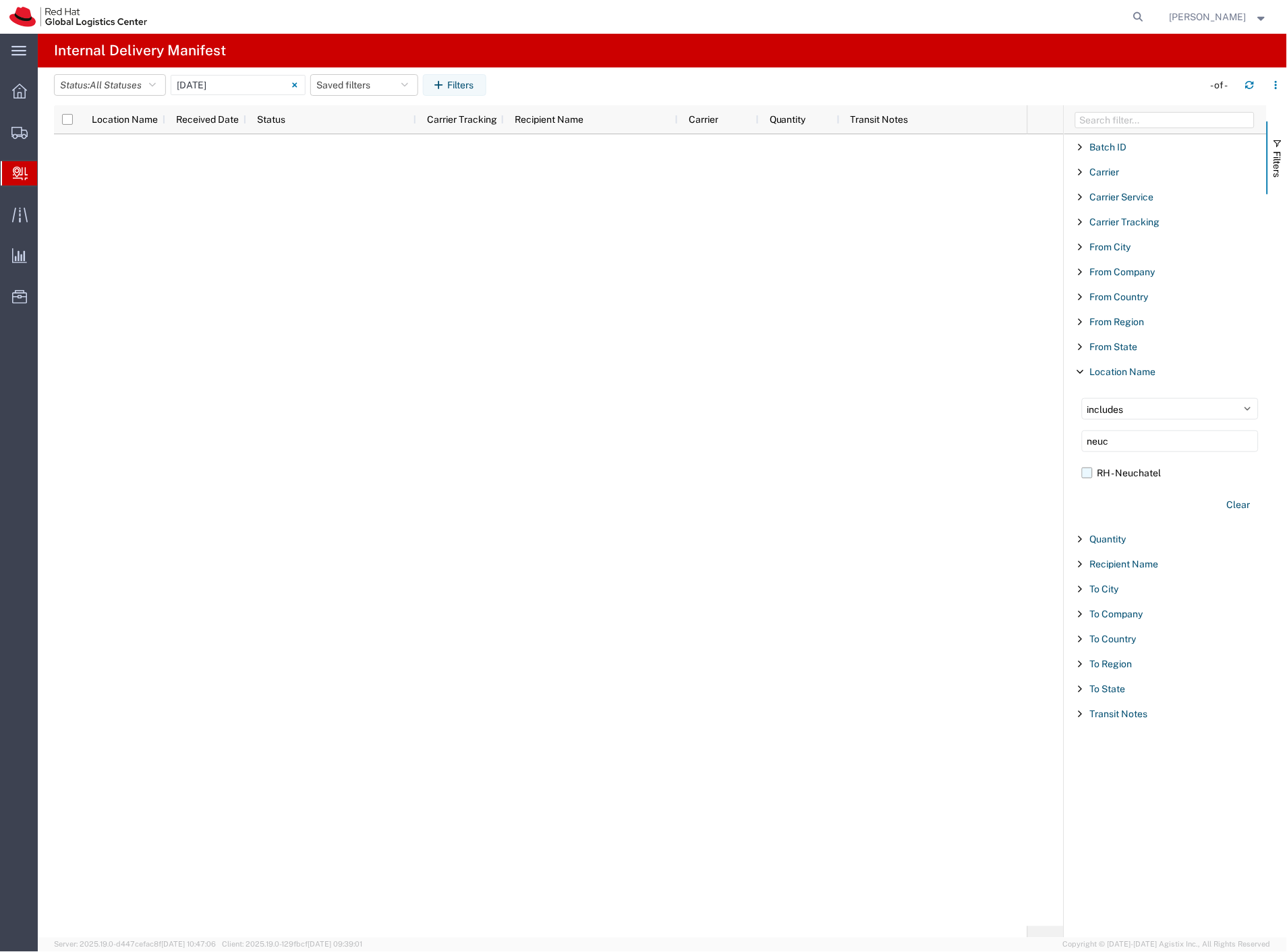
type input "neuc"
click at [1085, 476] on label "RH - Neuchatel" at bounding box center [1170, 473] width 176 height 20
click at [0, 0] on input "RH - Neuchatel" at bounding box center [0, 0] width 0 height 0
click at [214, 86] on input "09/19/2025 - 09/19/2025" at bounding box center [238, 85] width 135 height 20
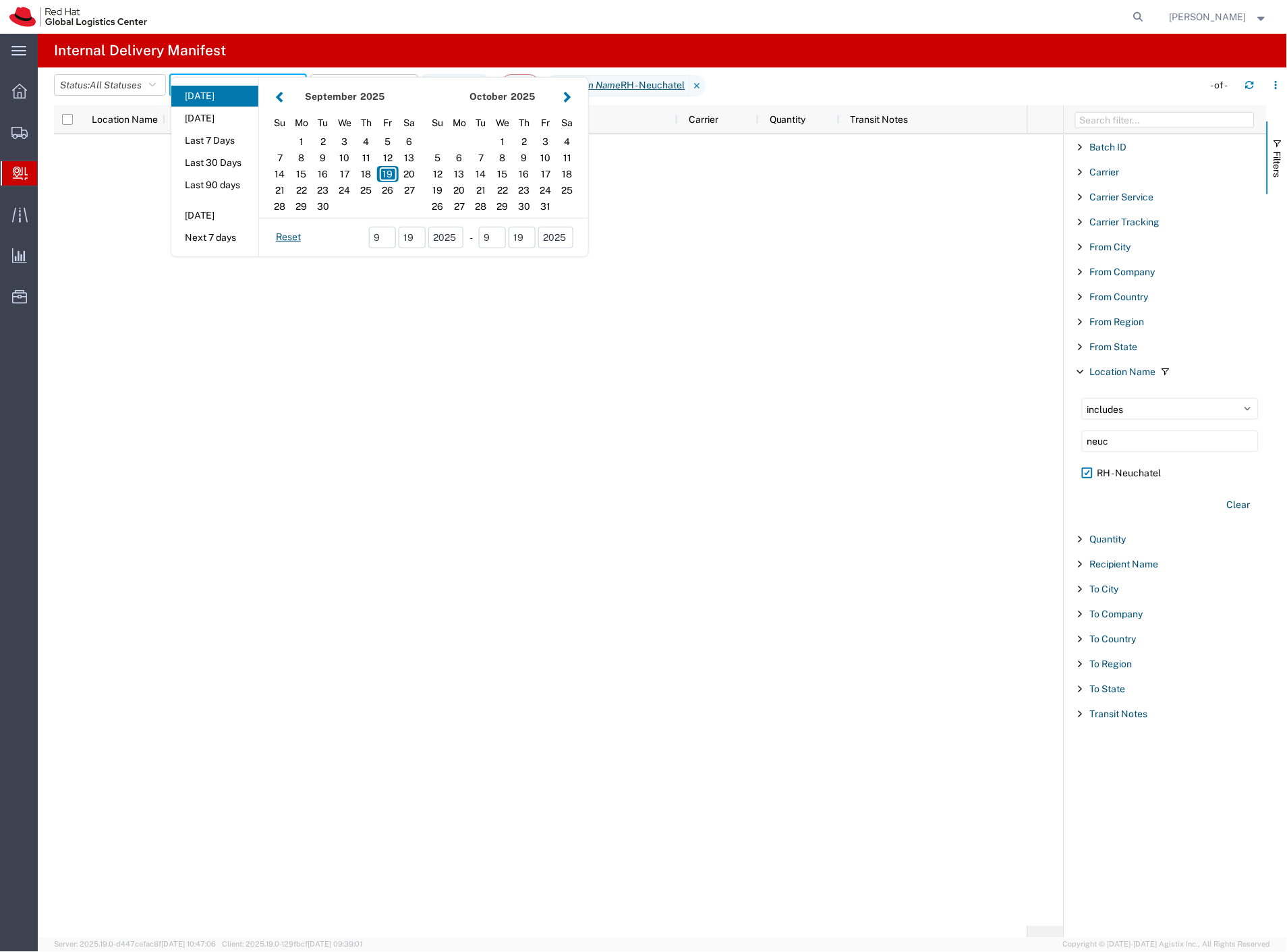
click at [278, 94] on div "September 2025" at bounding box center [344, 96] width 151 height 32
click at [282, 94] on button "button" at bounding box center [280, 96] width 15 height 19
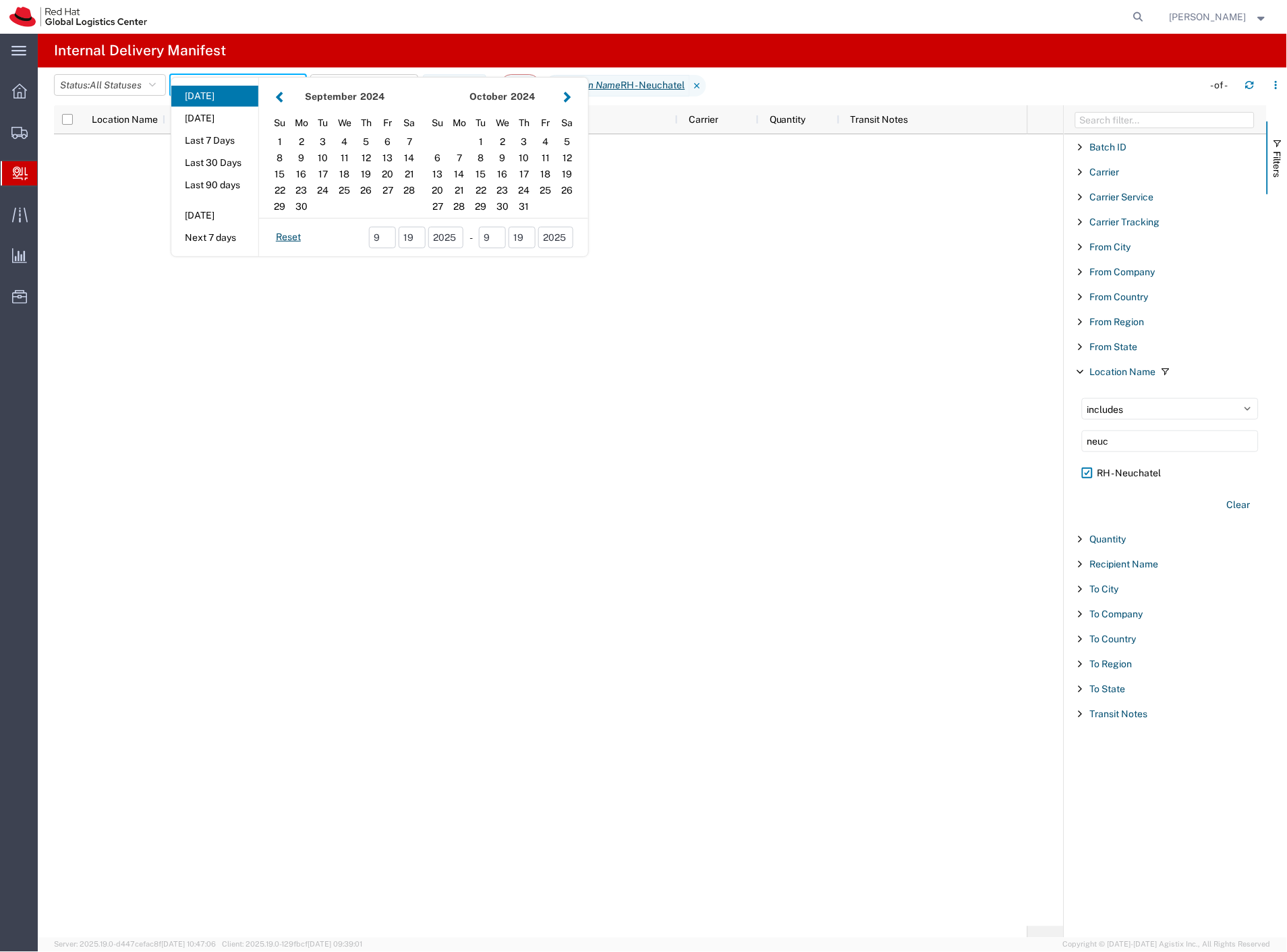
click at [282, 94] on button "button" at bounding box center [280, 96] width 15 height 19
click at [572, 95] on button "button" at bounding box center [568, 96] width 15 height 19
click at [286, 174] on div "10" at bounding box center [280, 173] width 21 height 17
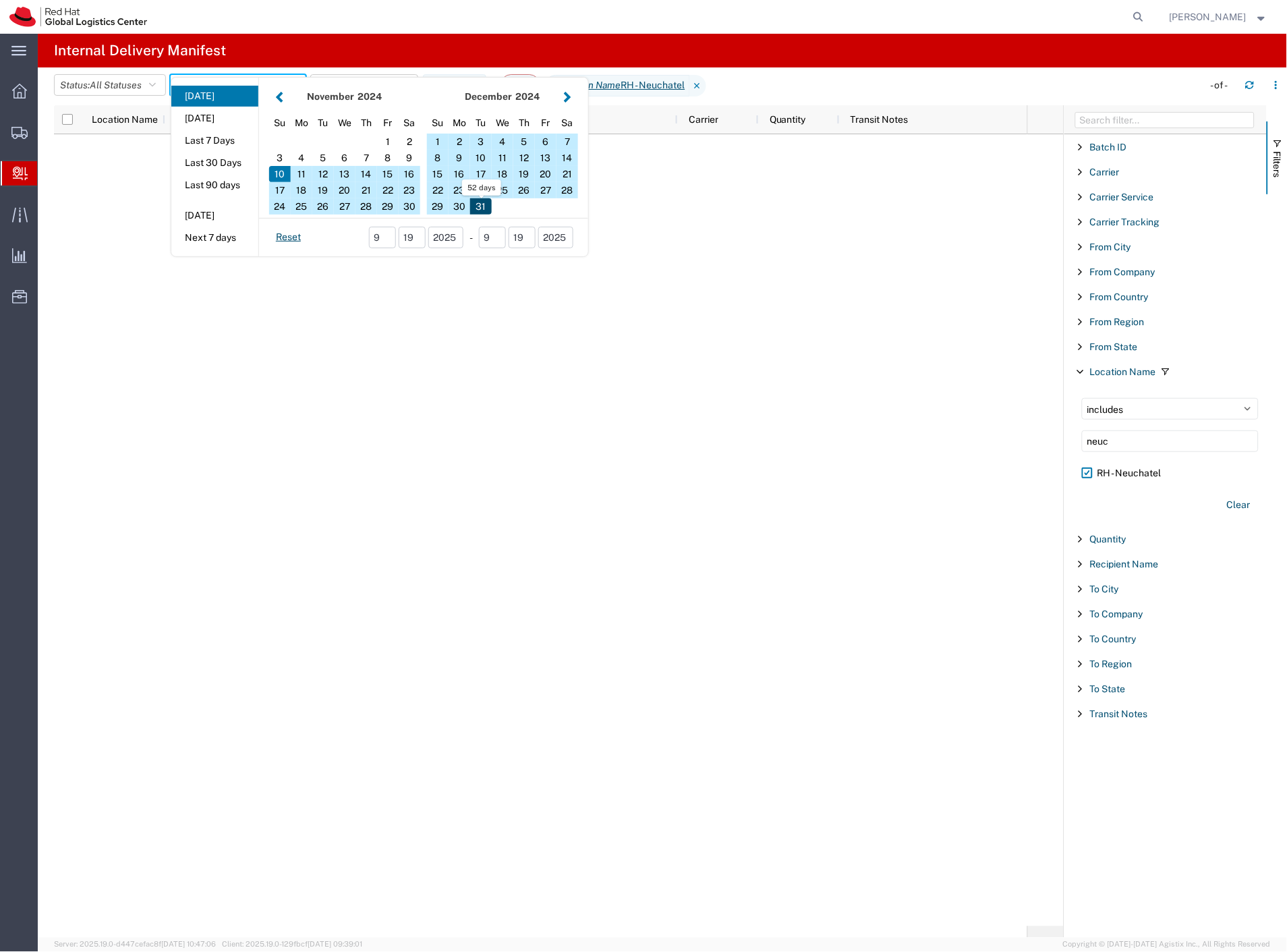
click at [484, 209] on div "31" at bounding box center [481, 207] width 21 height 17
type input "11 10 - 12 31, 2024"
type input "11/10/2024 - 12/31/2024"
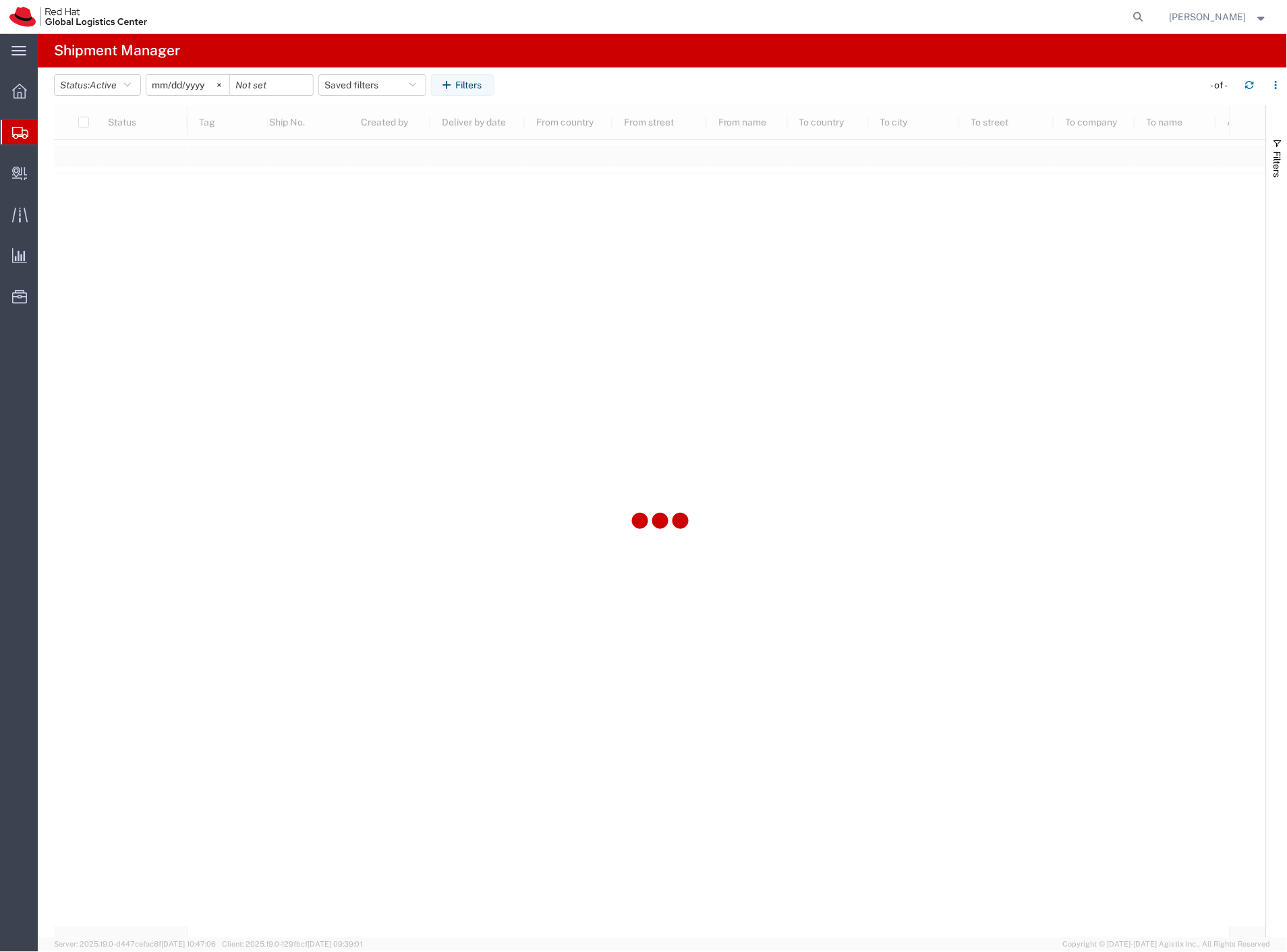
type input "2025-01-01"
type input "2025-12-31"
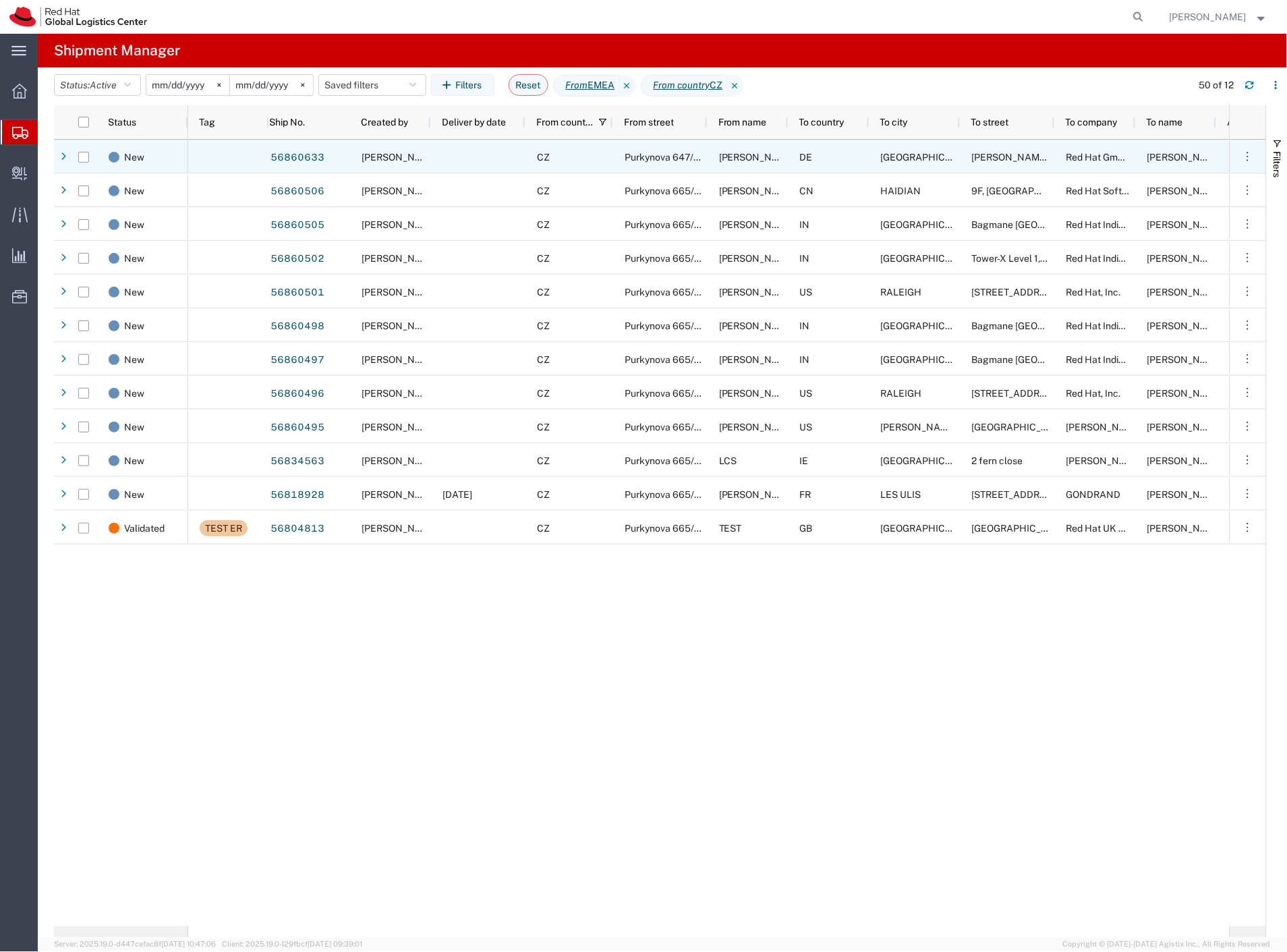
click at [433, 152] on div at bounding box center [478, 156] width 95 height 34
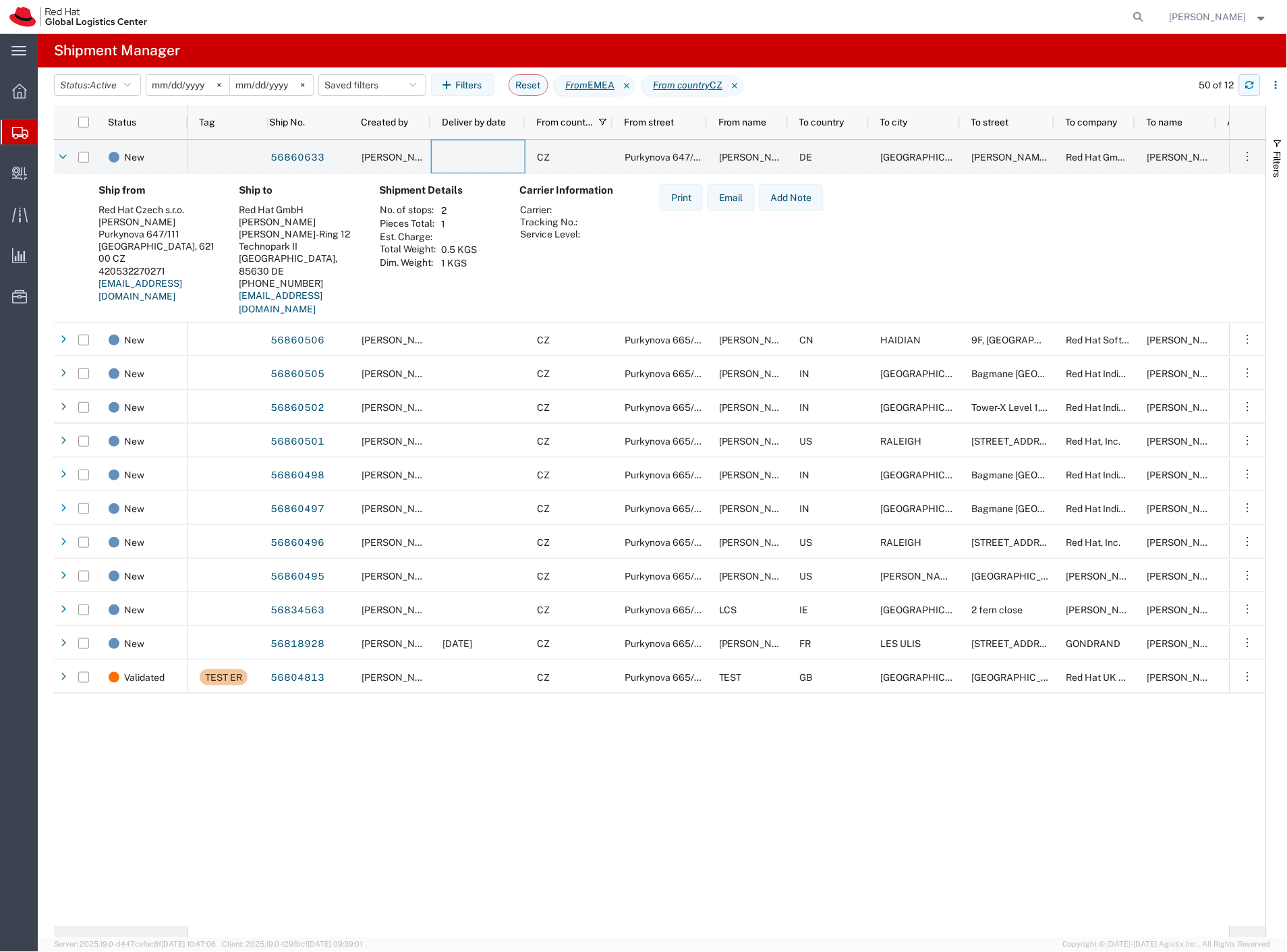
click at [1243, 87] on button "button" at bounding box center [1250, 85] width 21 height 21
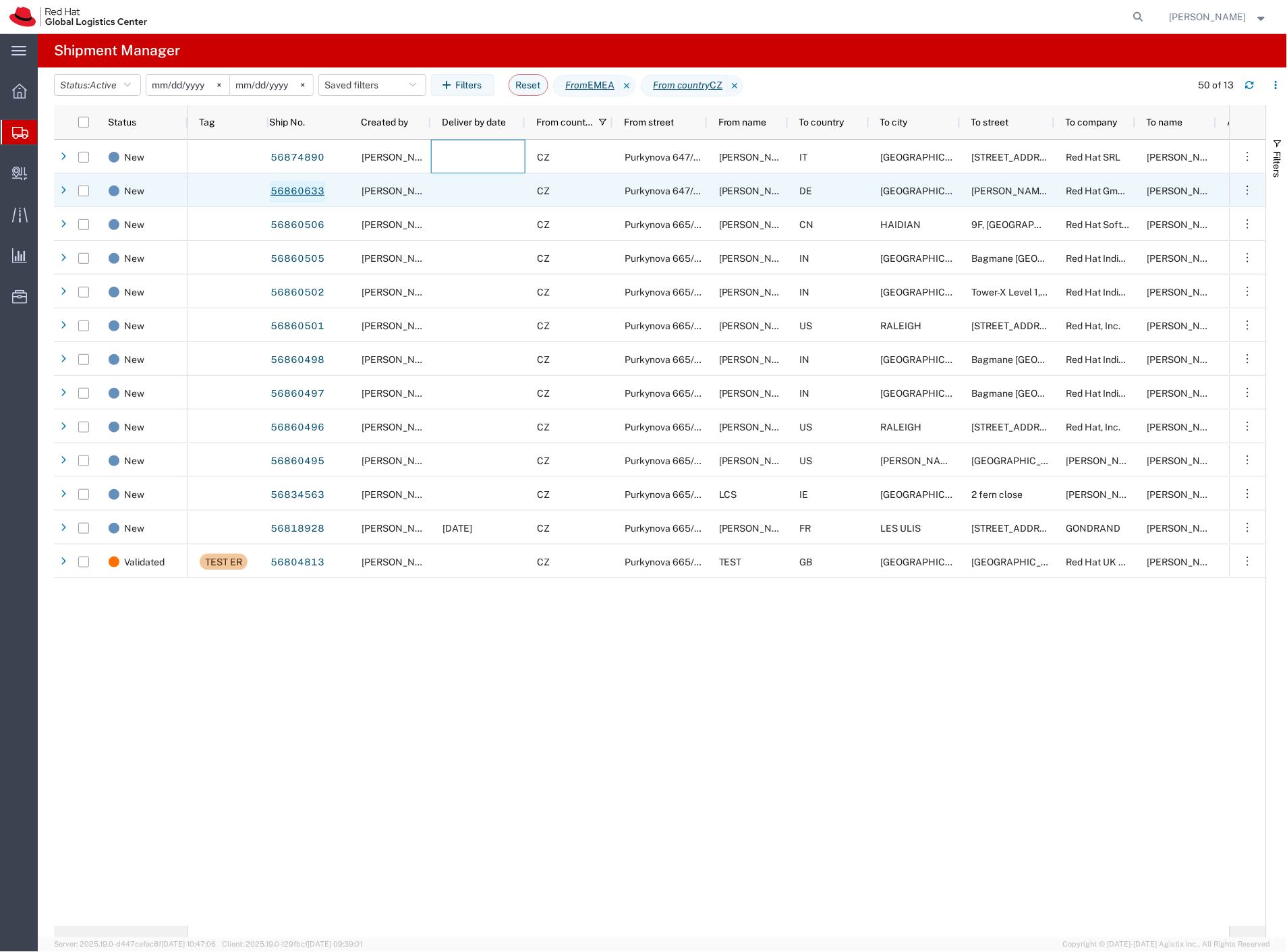
click at [293, 192] on link "56860633" at bounding box center [297, 192] width 56 height 21
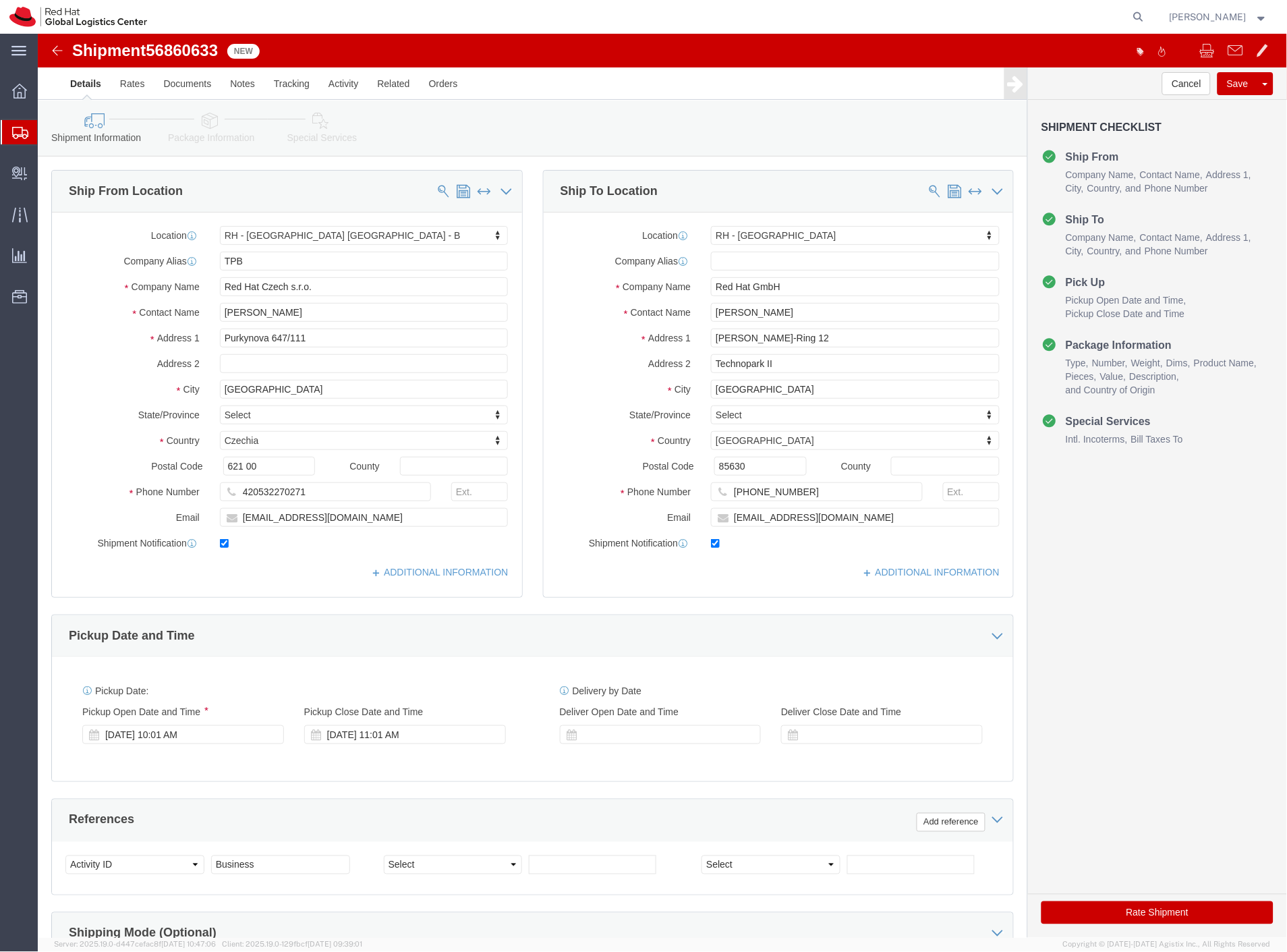
select select "38036"
select select "37988"
click icon
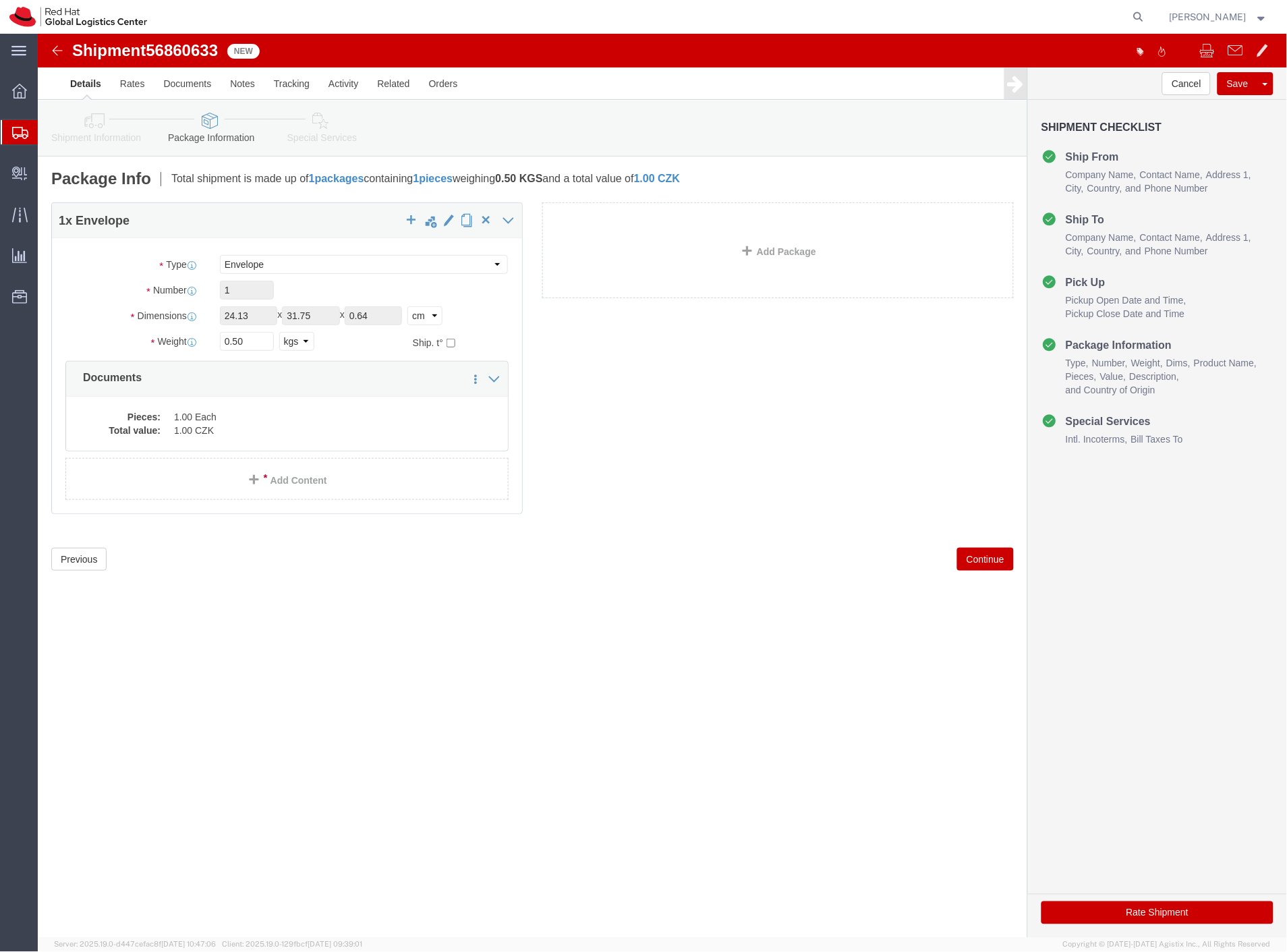
click icon
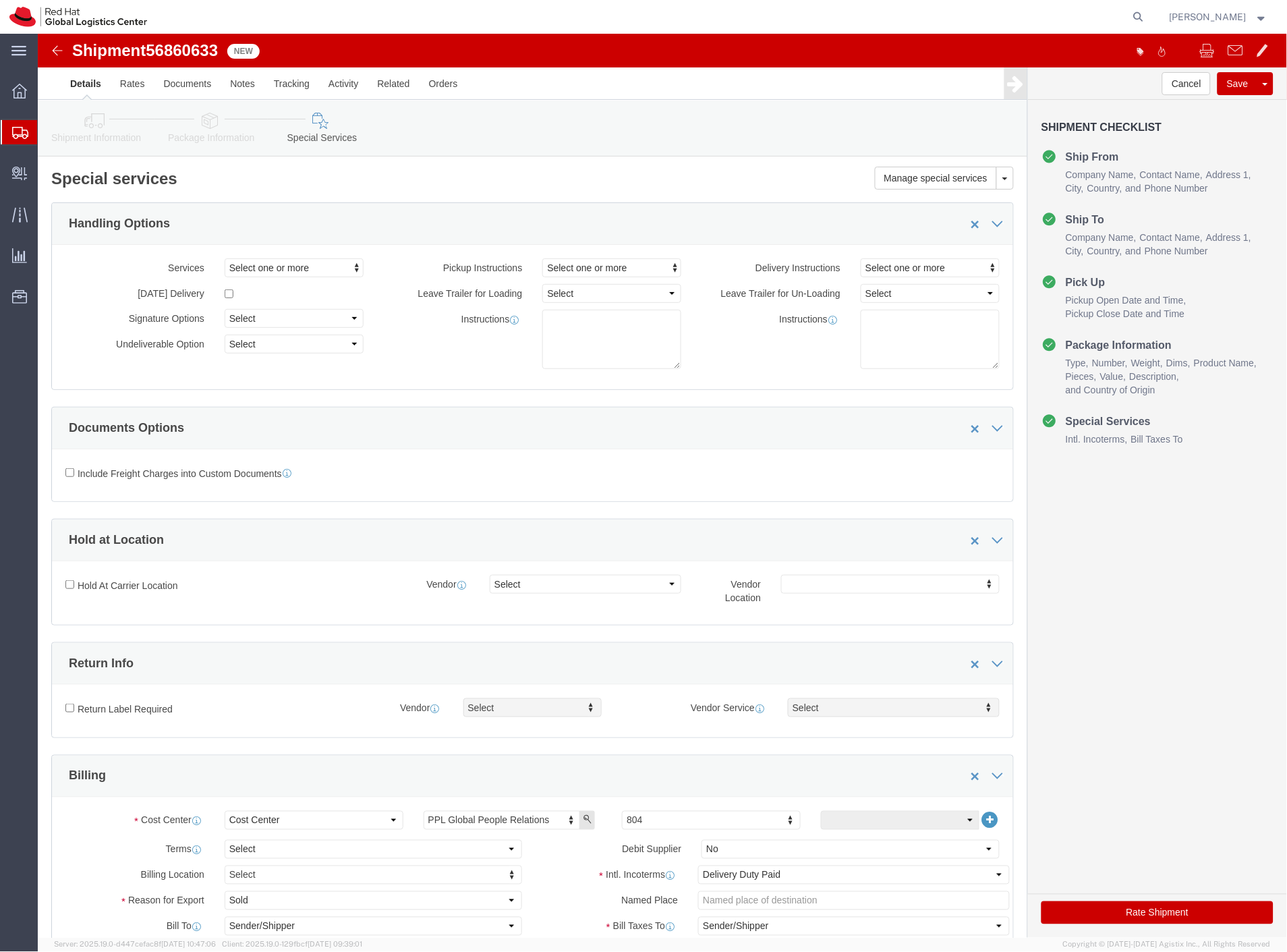
click button "Rate Shipment"
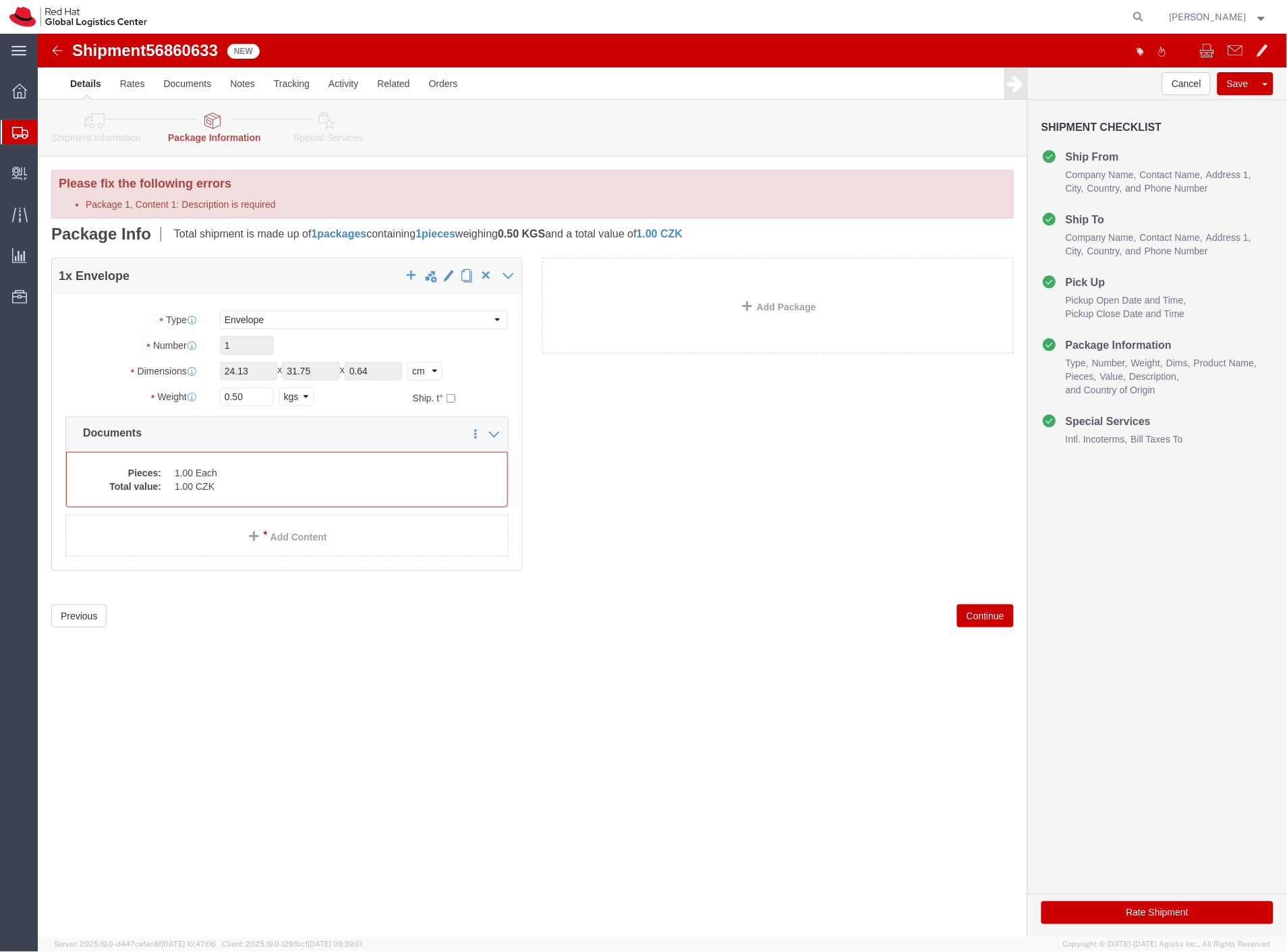
select select "ENV"
click dd "1.00 Each"
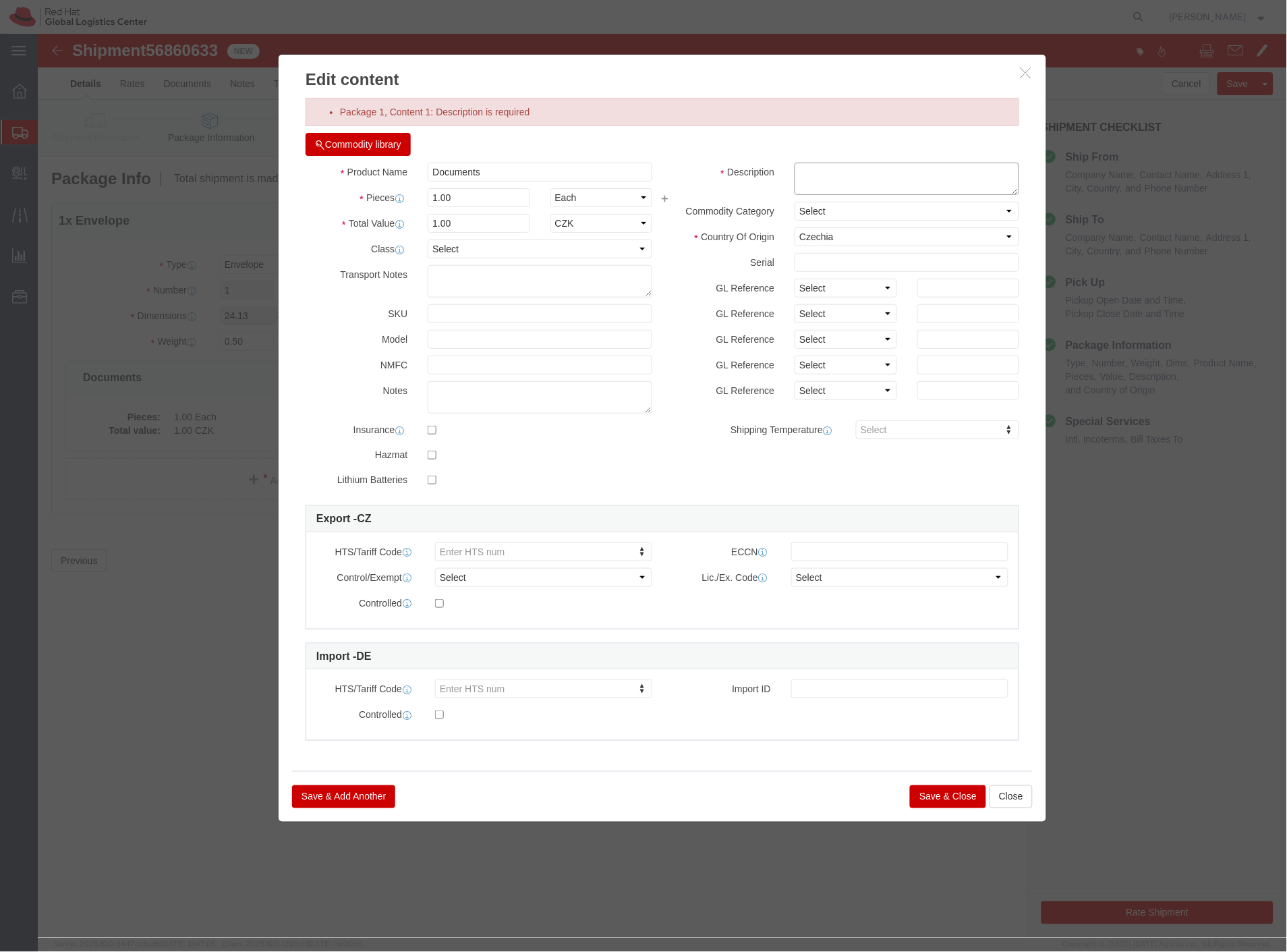
click textarea
type textarea "private"
click button "Save & Close"
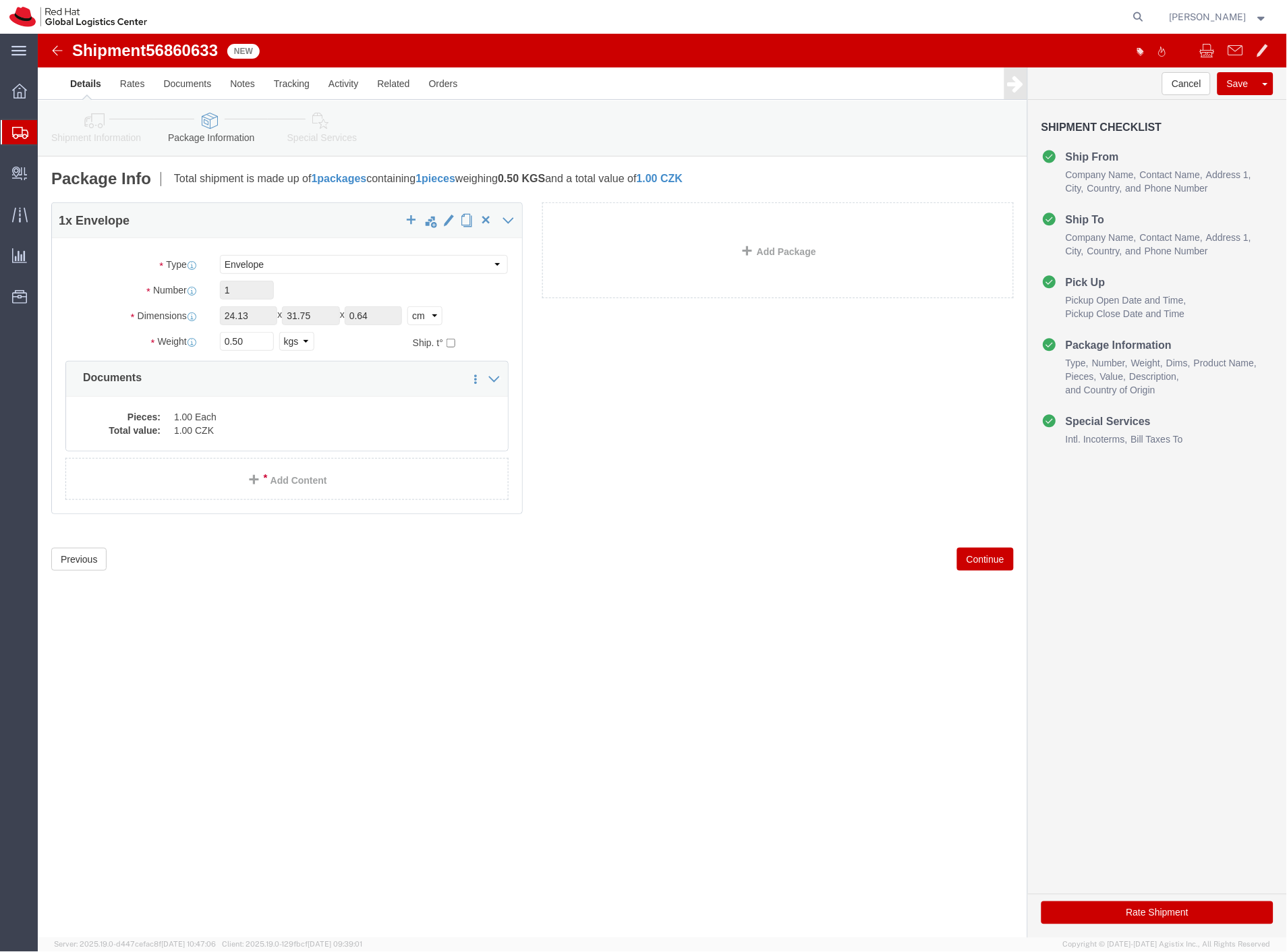
click button "Rate Shipment"
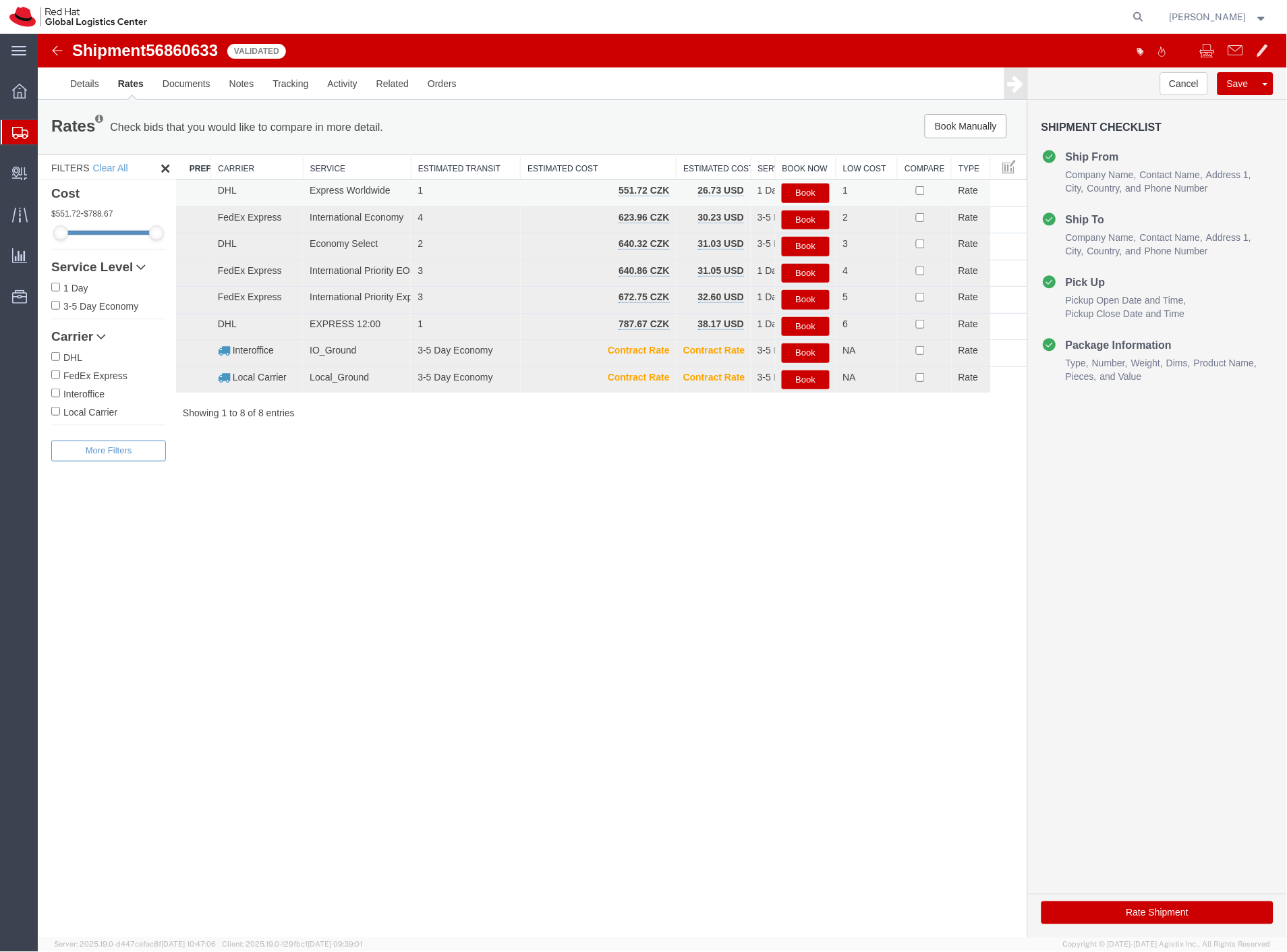
click at [800, 189] on button "Book" at bounding box center [805, 193] width 47 height 19
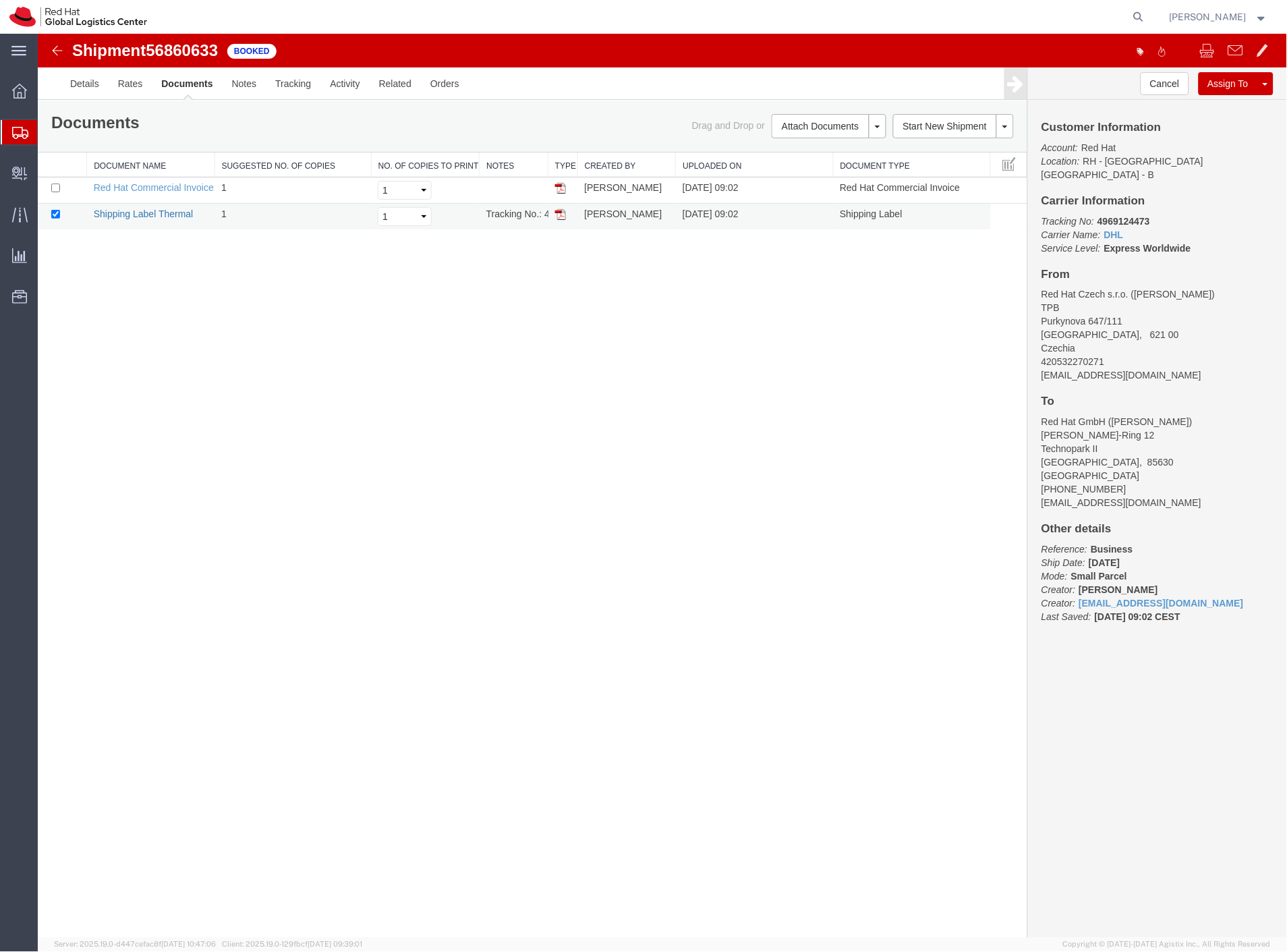
click at [179, 216] on link "Shipping Label Thermal" at bounding box center [143, 212] width 99 height 11
click at [90, 80] on link "Details" at bounding box center [84, 83] width 48 height 32
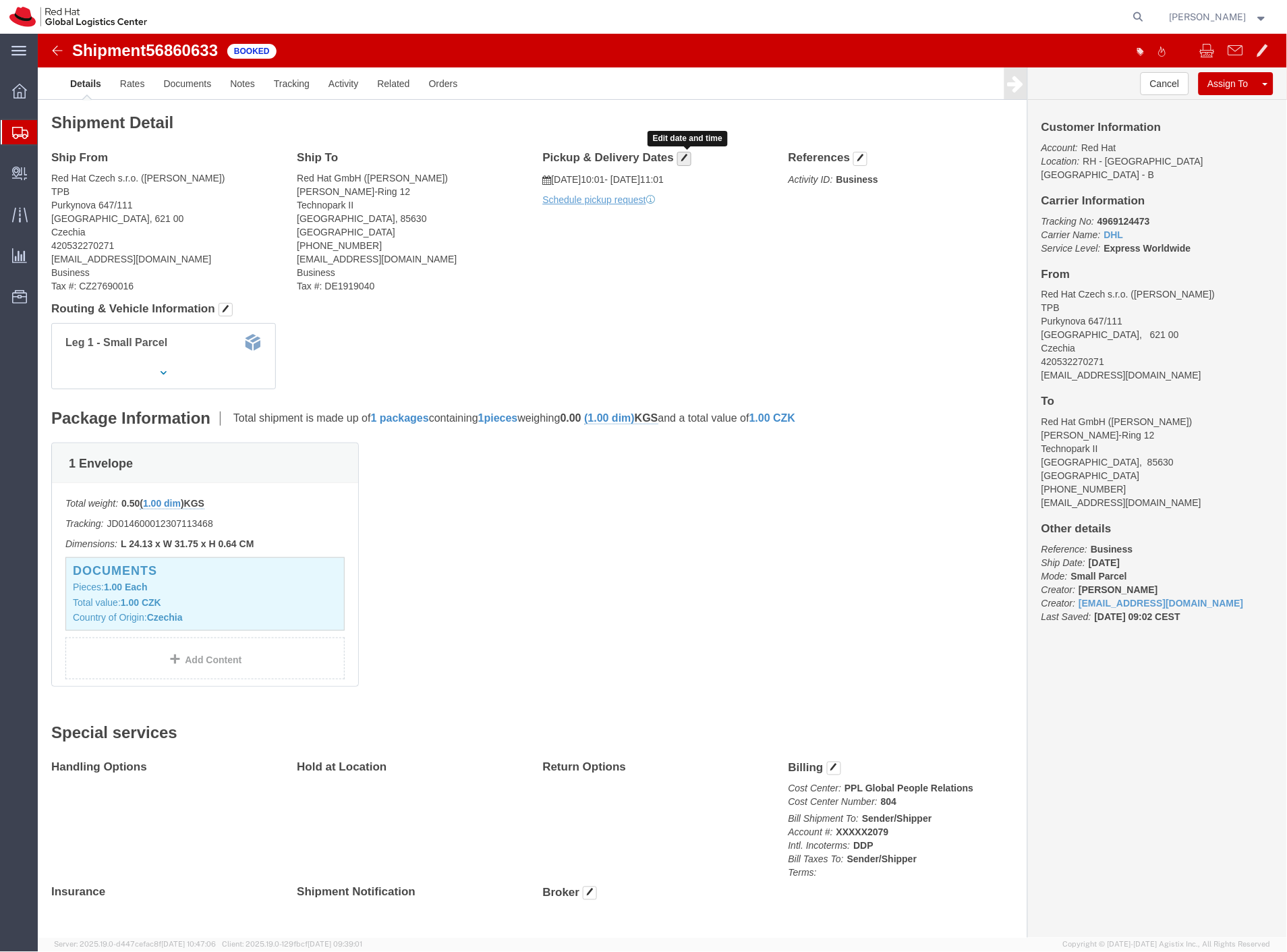
click span "button"
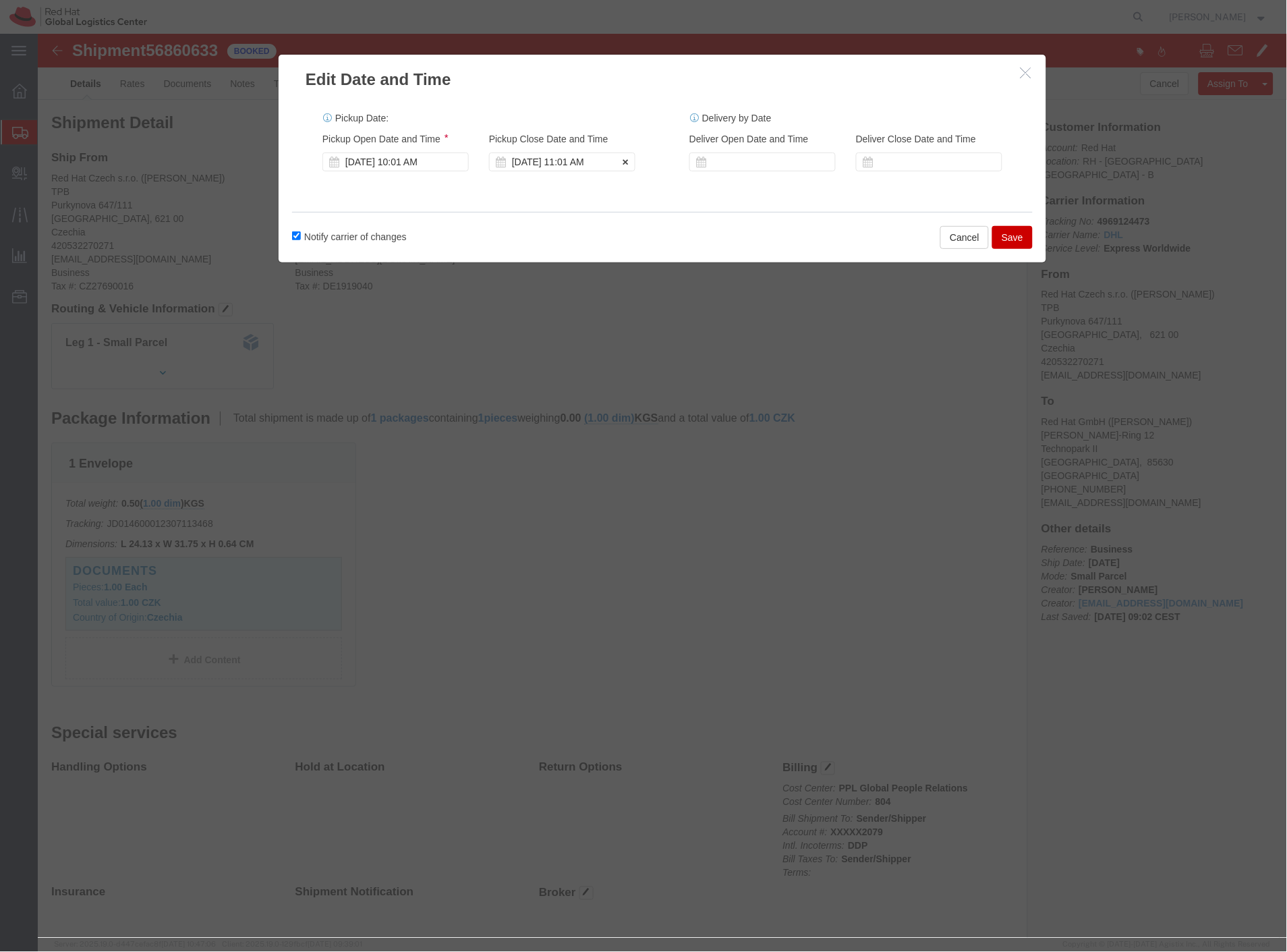
click div "[DATE] 11:01 AM"
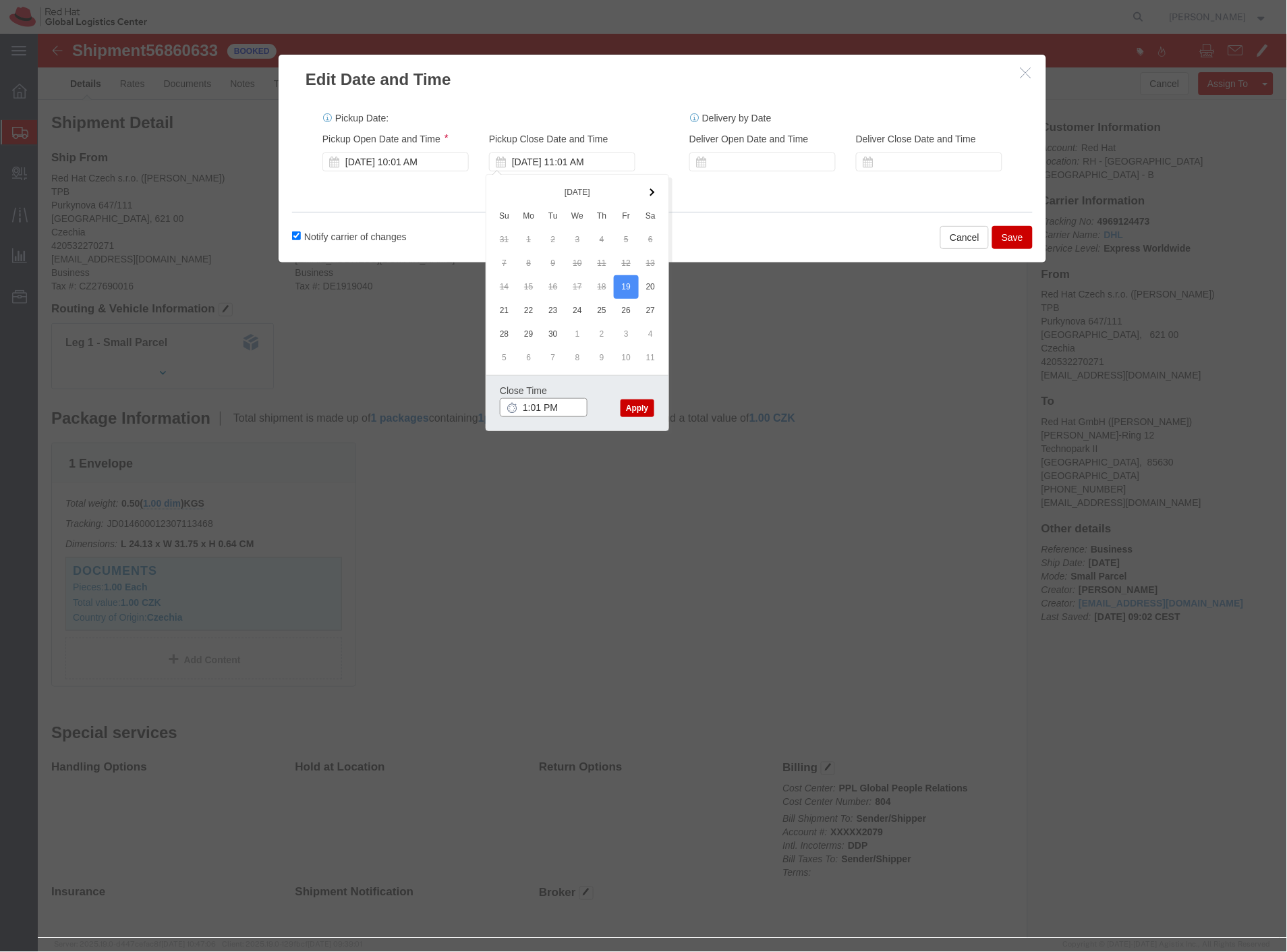
type input "2:01 PM"
click button "Apply"
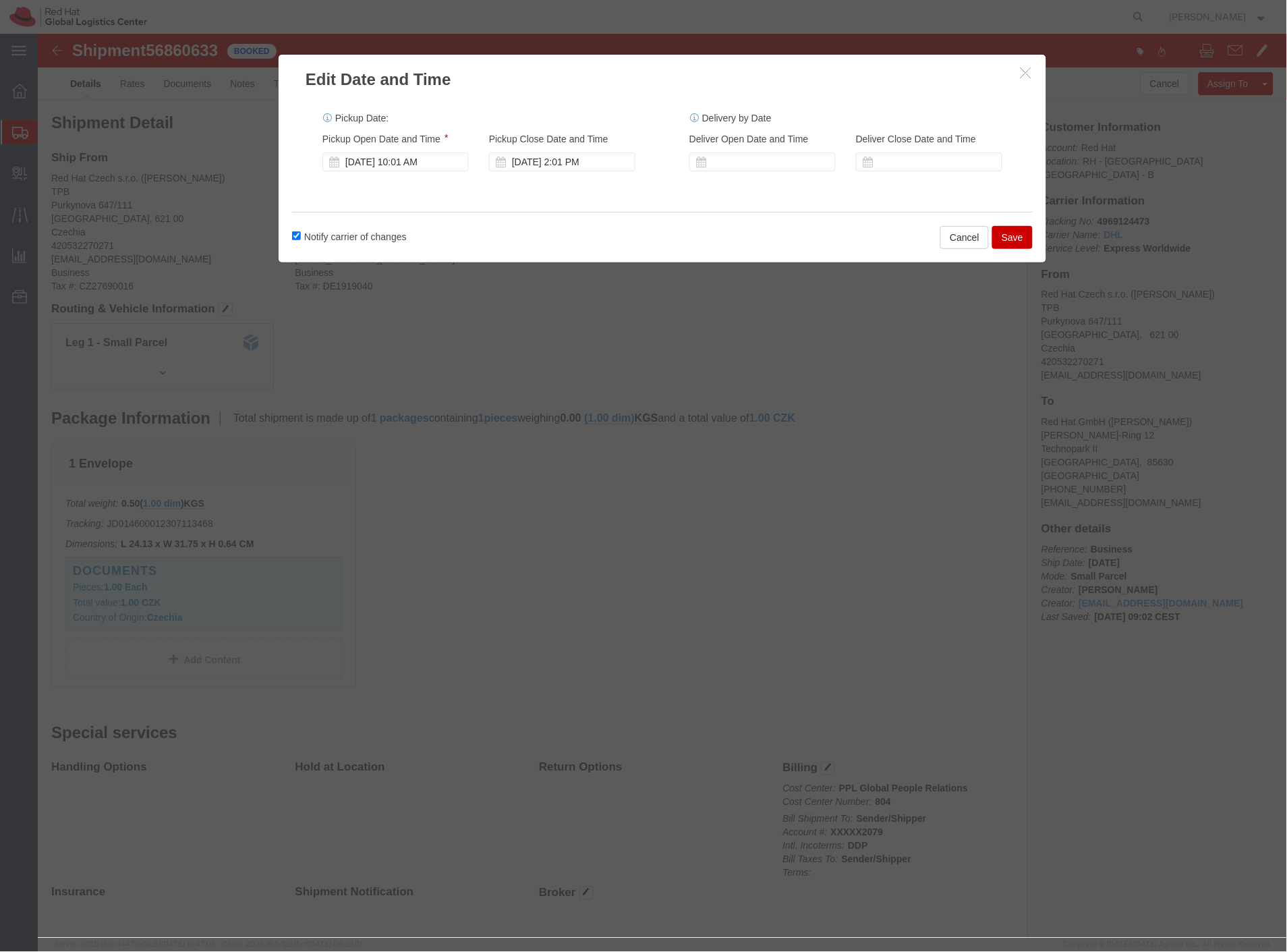
click button "Save"
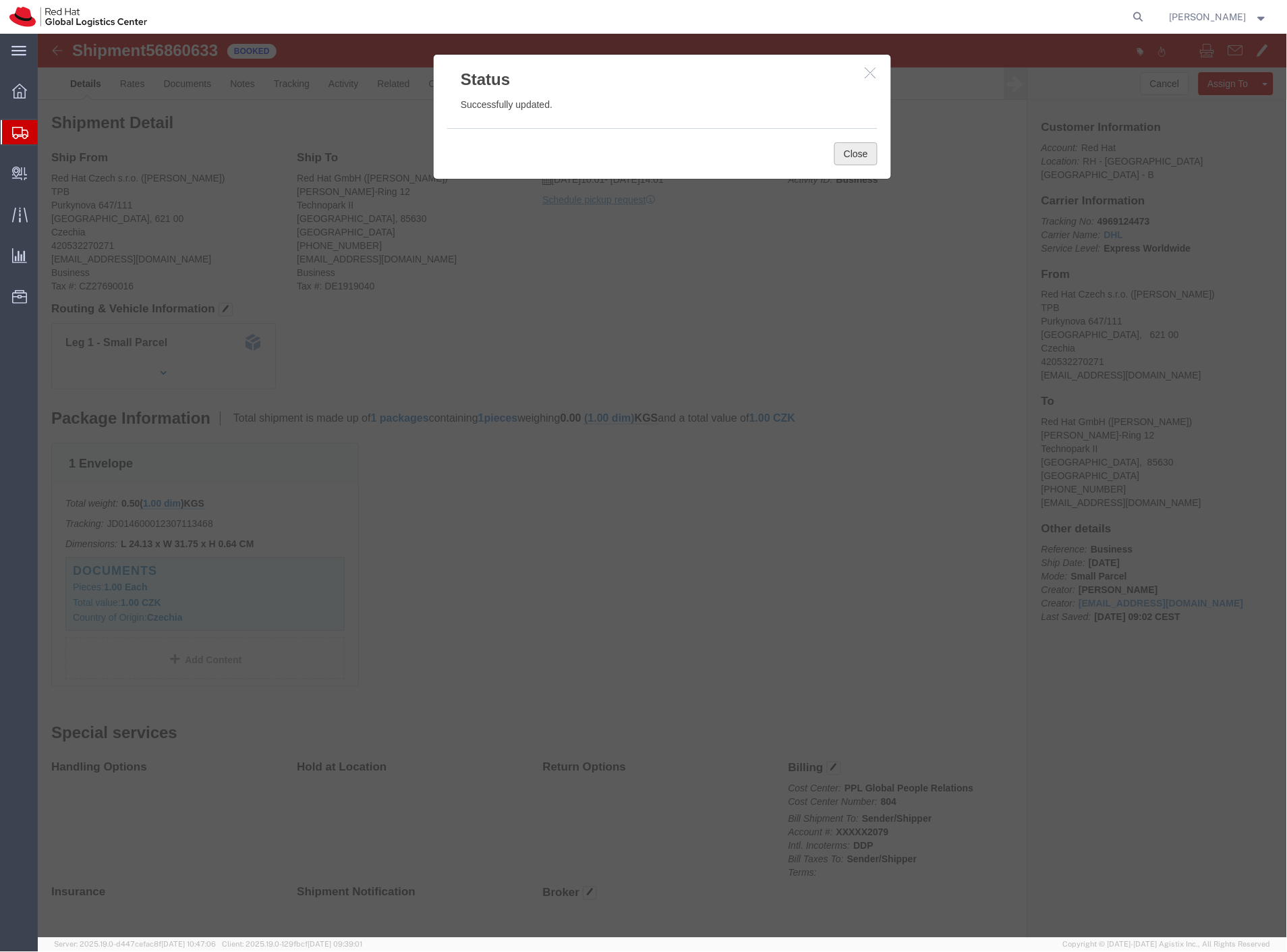
click button "Close"
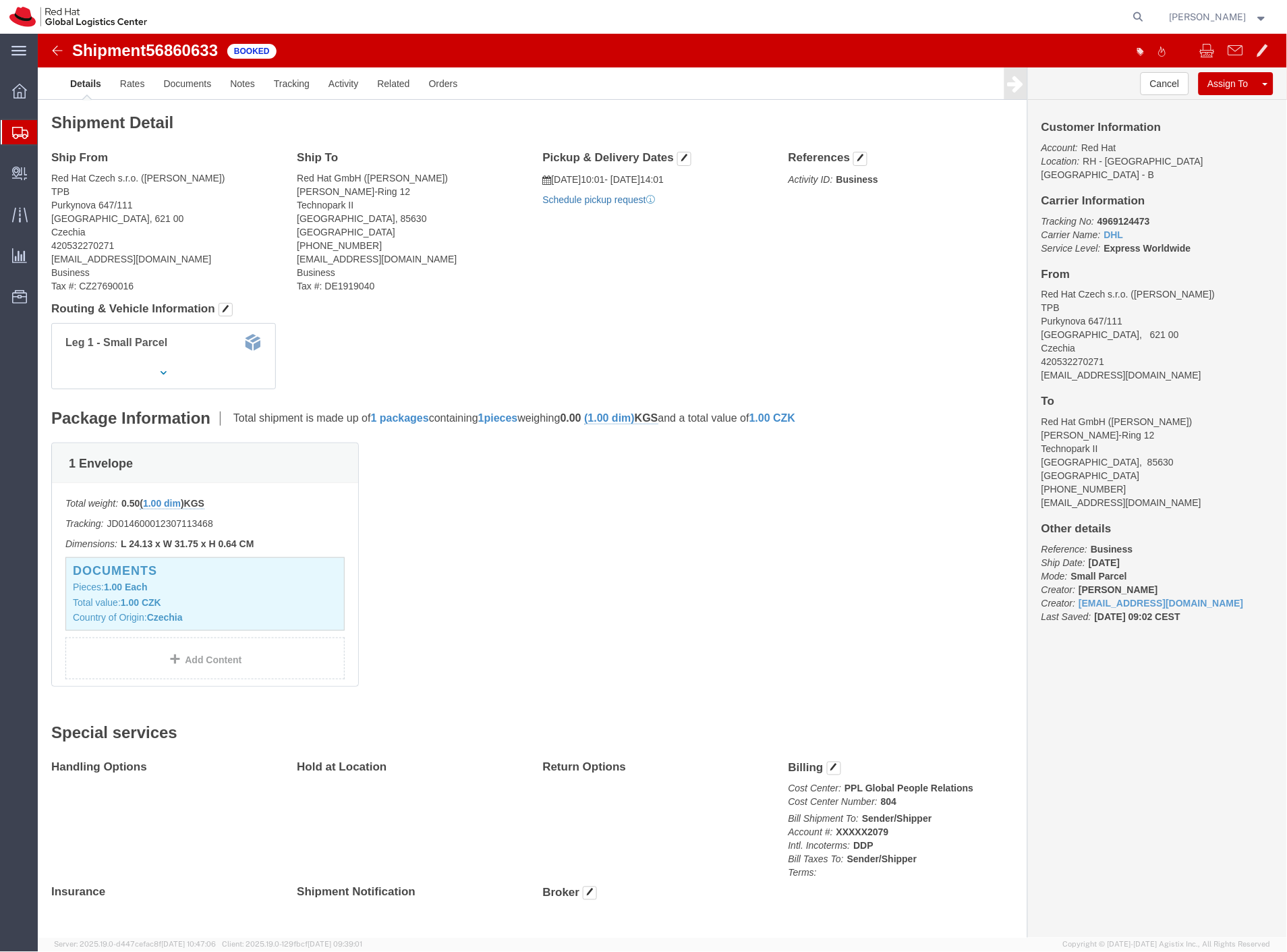
click link "Schedule pickup request"
drag, startPoint x: 63, startPoint y: 152, endPoint x: 388, endPoint y: 3, distance: 357.5
click at [0, 0] on span "Shipment Manager" at bounding box center [0, 0] width 0 height 0
